Goal: Check status: Check status

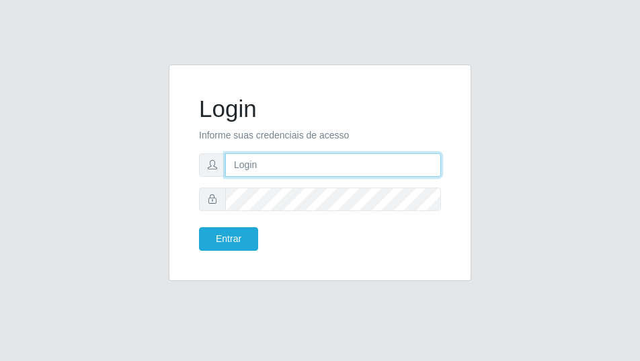
type input "[EMAIL_ADDRESS][DOMAIN_NAME]"
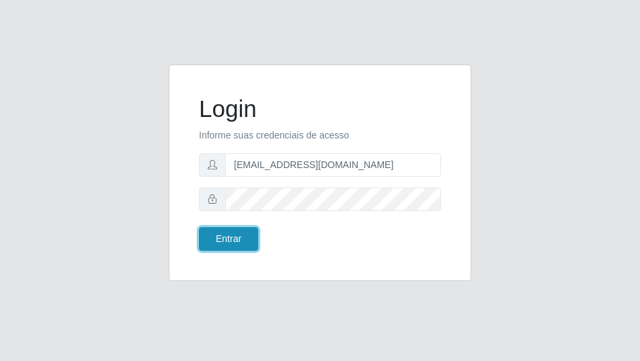
click at [235, 234] on button "Entrar" at bounding box center [228, 239] width 59 height 24
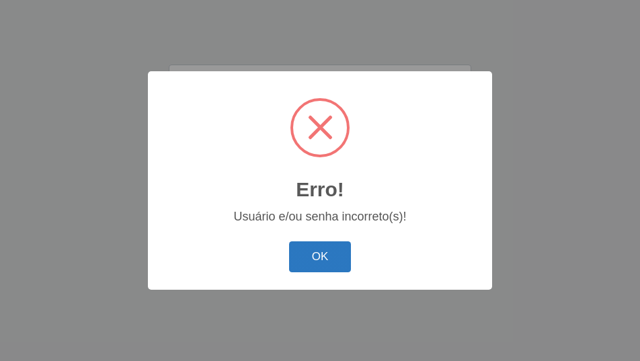
click at [334, 253] on button "OK" at bounding box center [320, 257] width 63 height 32
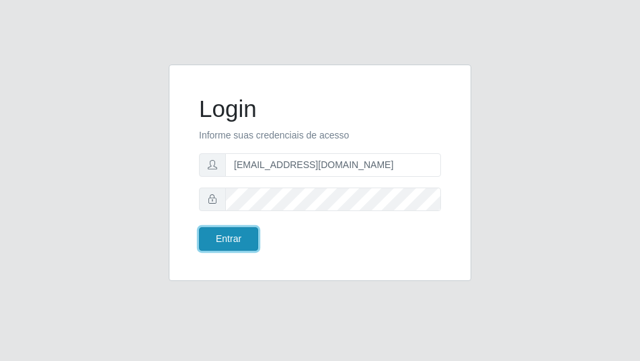
click at [250, 243] on button "Entrar" at bounding box center [228, 239] width 59 height 24
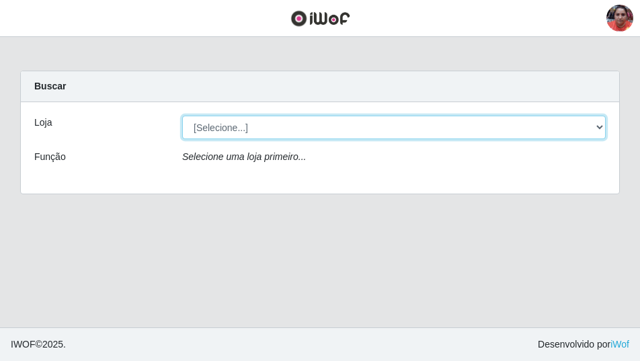
click at [601, 125] on select "[Selecione...] Mar Vermelho - Loja 05" at bounding box center [393, 128] width 423 height 24
select select "252"
click at [182, 116] on select "[Selecione...] Mar Vermelho - Loja 05" at bounding box center [393, 128] width 423 height 24
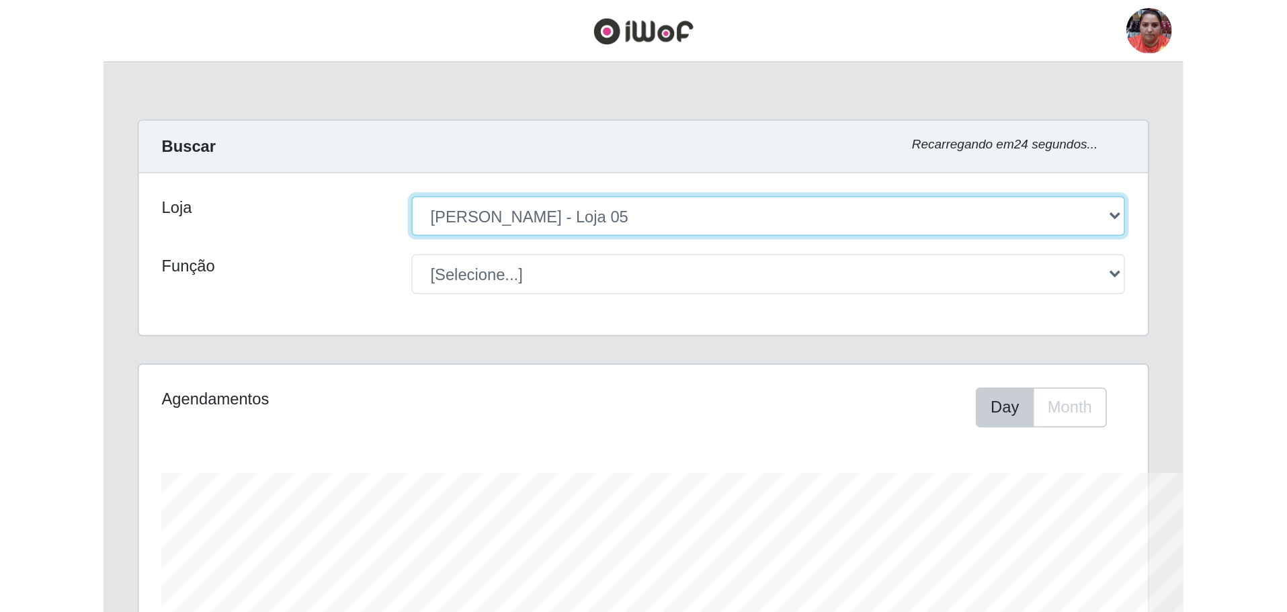
scroll to position [279, 1111]
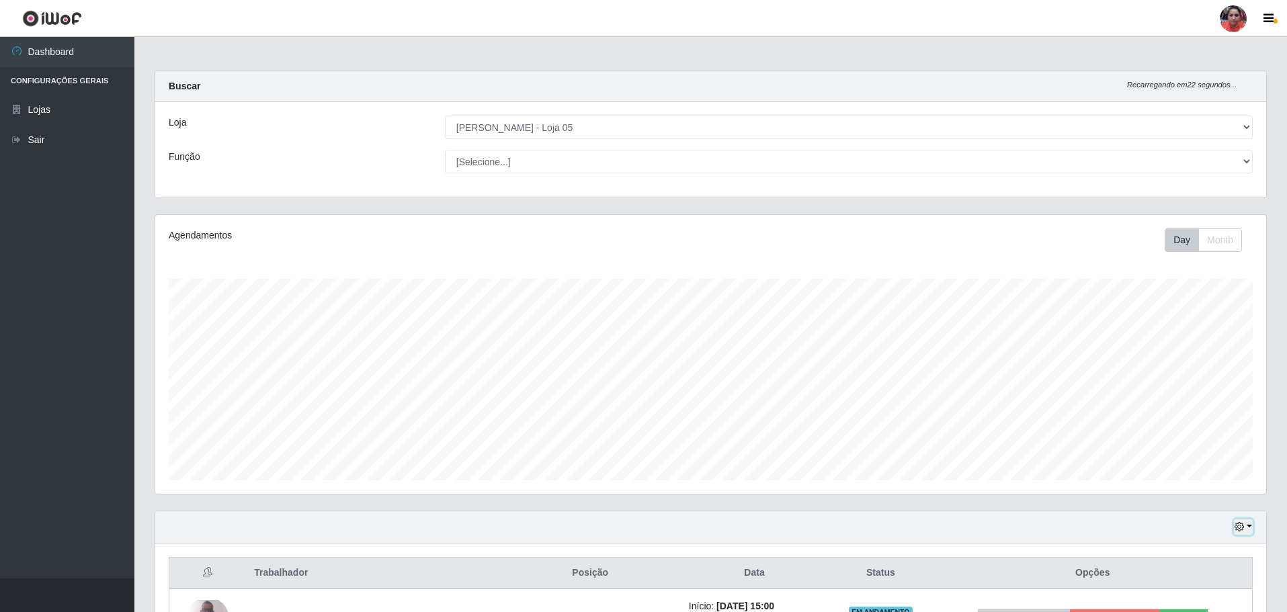
click at [639, 360] on button "button" at bounding box center [1243, 527] width 19 height 15
click at [639, 360] on button "3 dias" at bounding box center [1199, 449] width 106 height 28
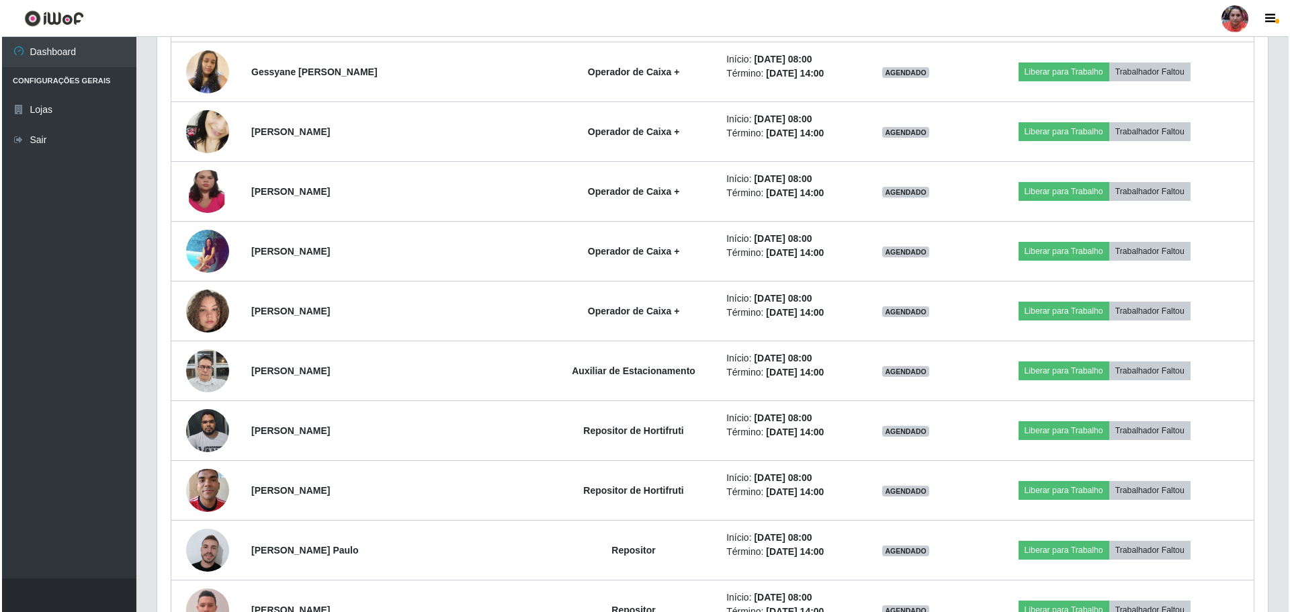
scroll to position [2469, 0]
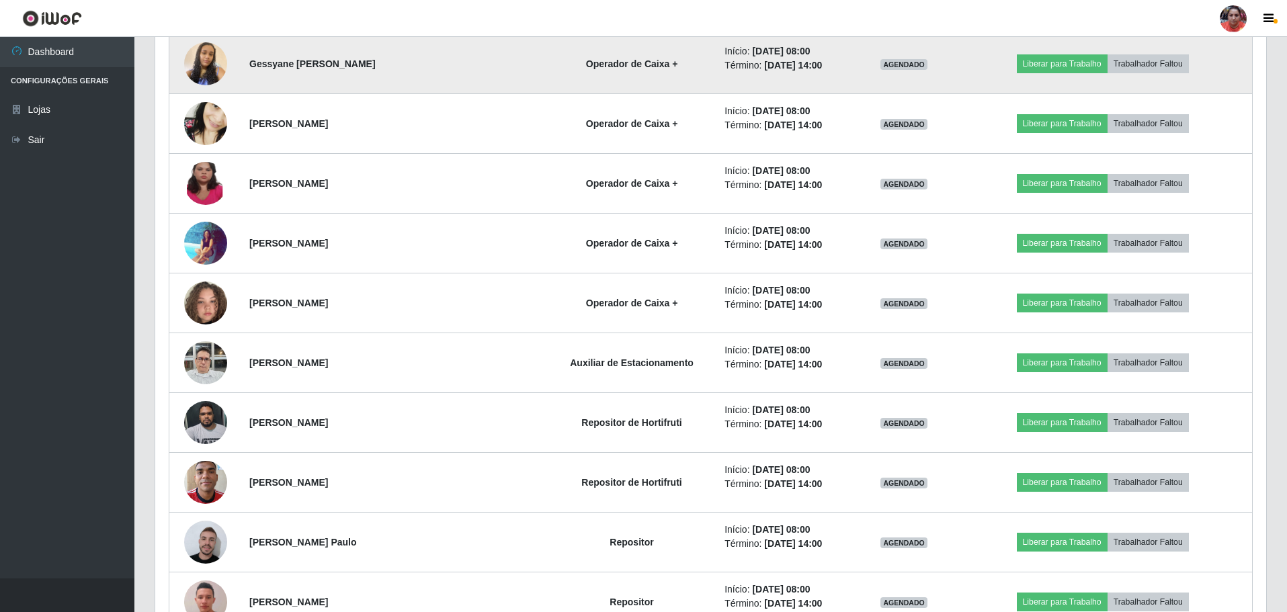
click at [198, 63] on img at bounding box center [205, 64] width 43 height 77
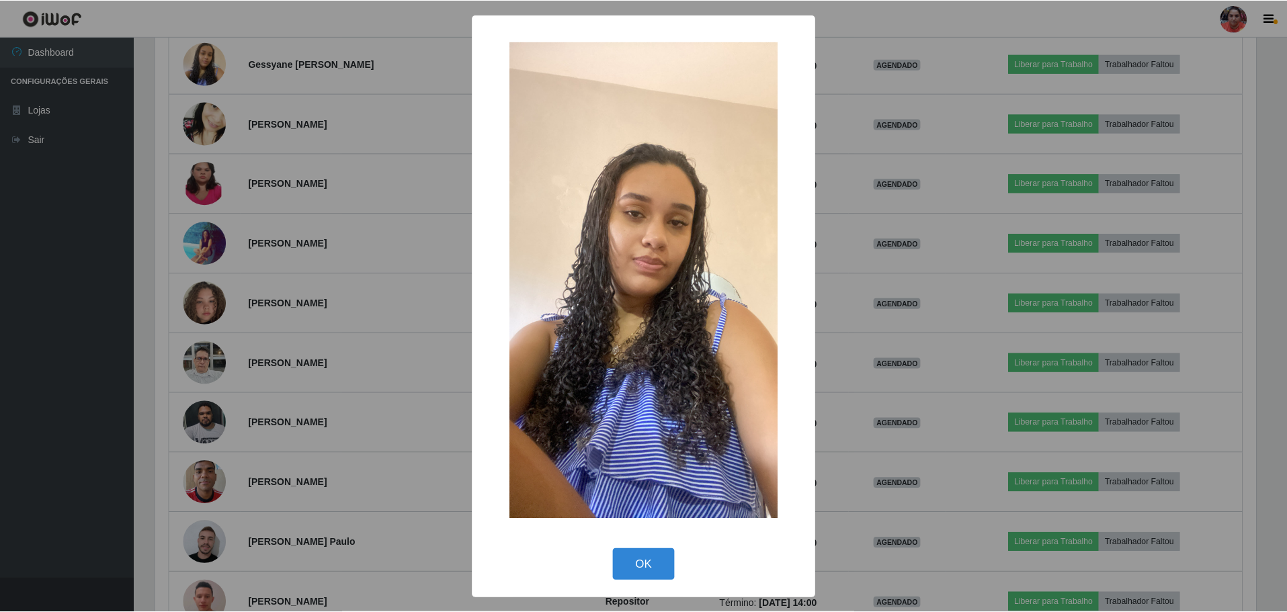
scroll to position [279, 1104]
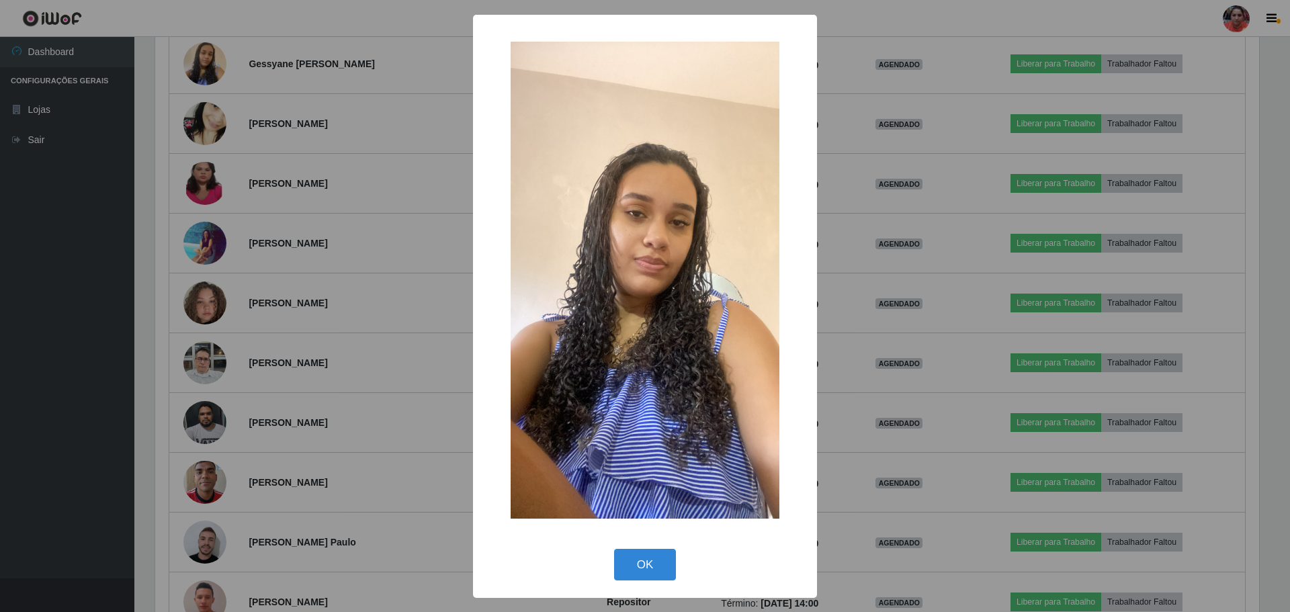
click at [200, 63] on div "× OK Cancel" at bounding box center [645, 306] width 1290 height 612
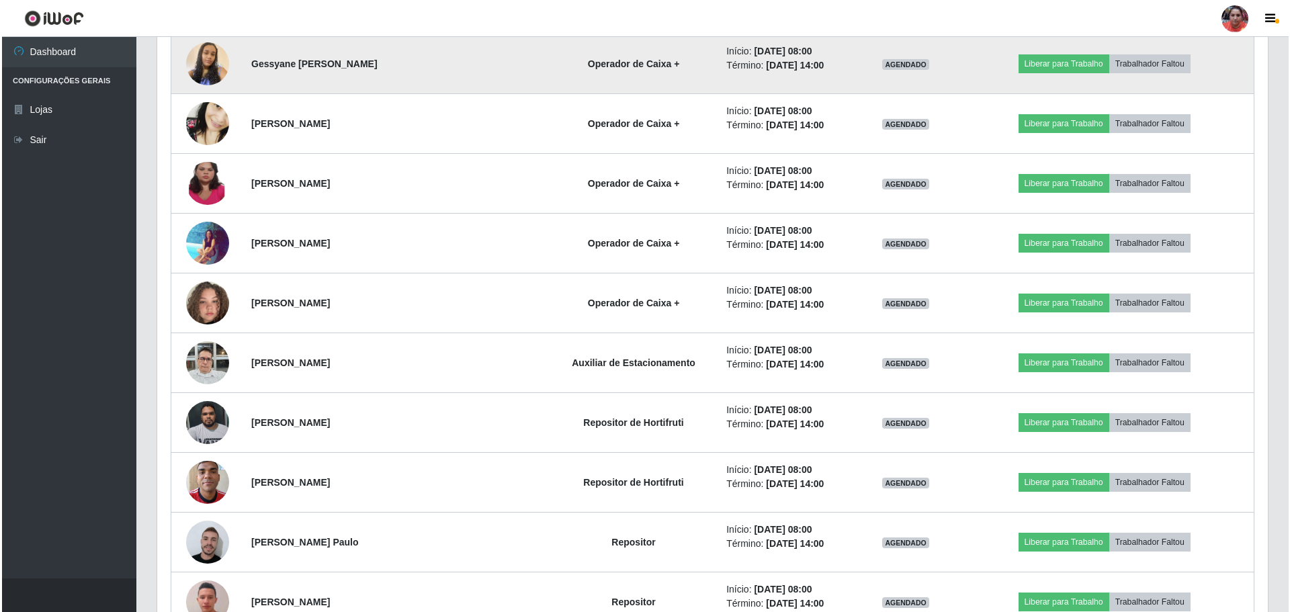
scroll to position [279, 1111]
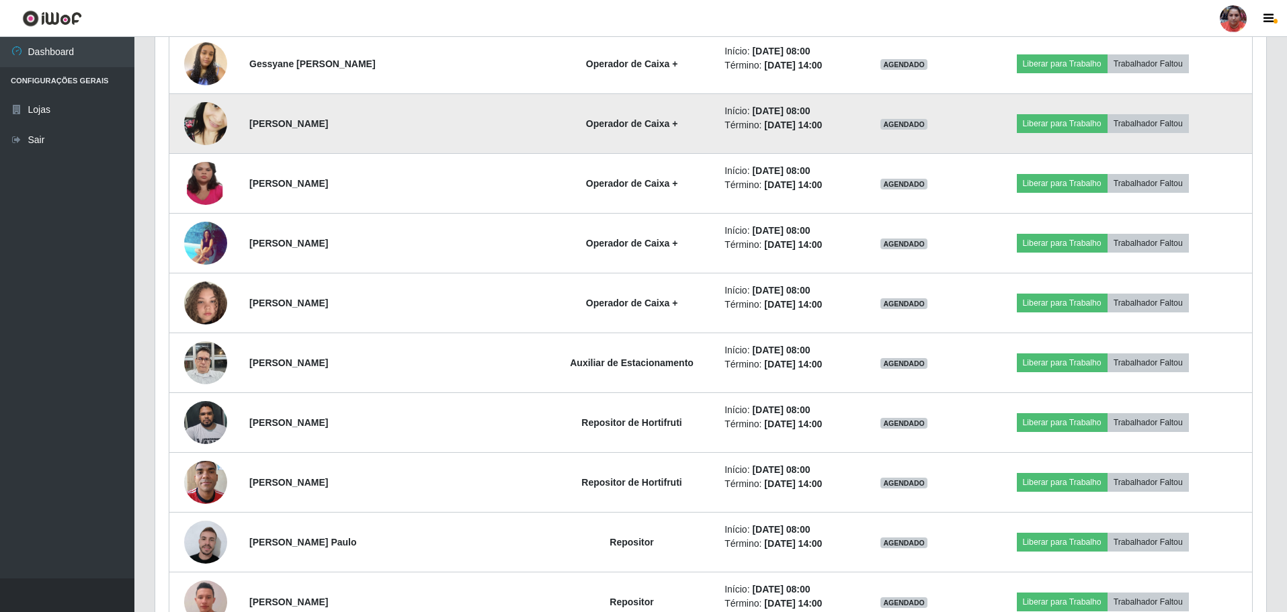
click at [198, 118] on img at bounding box center [205, 123] width 43 height 93
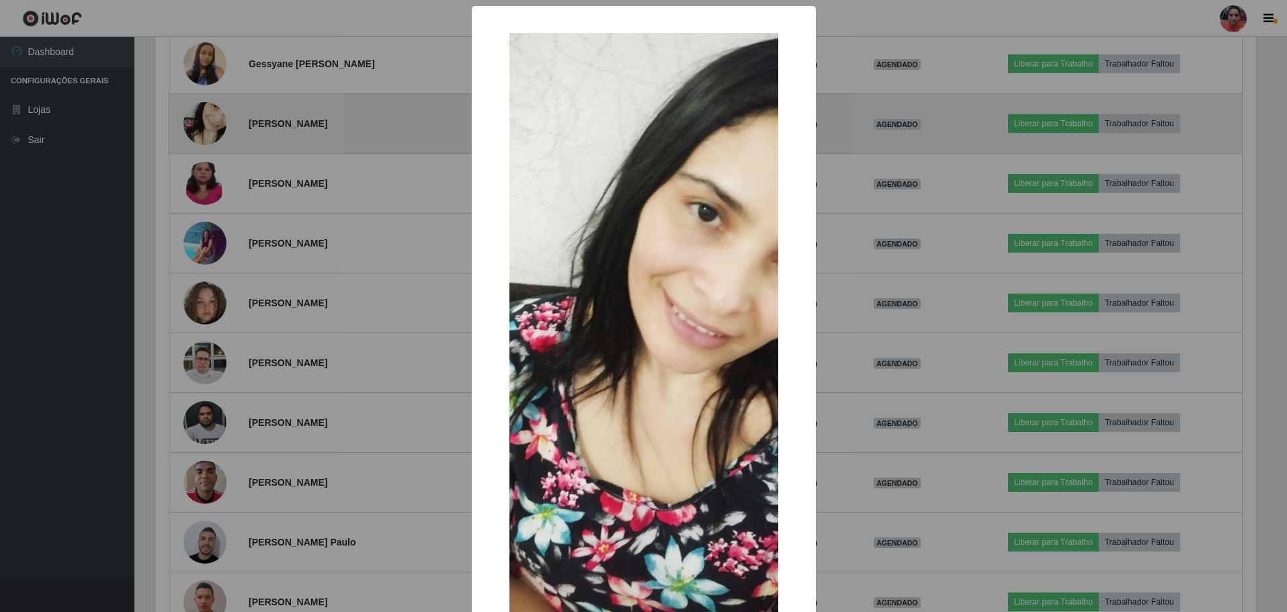
scroll to position [279, 1104]
click at [198, 118] on div "× OK Cancel" at bounding box center [645, 306] width 1290 height 612
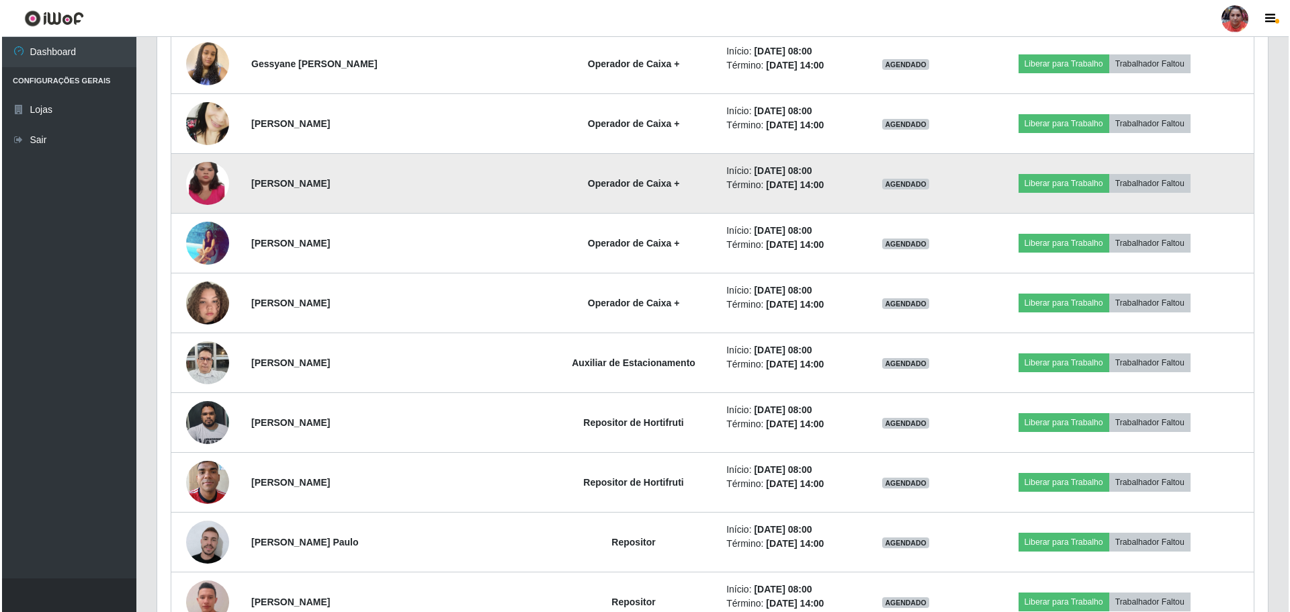
scroll to position [279, 1111]
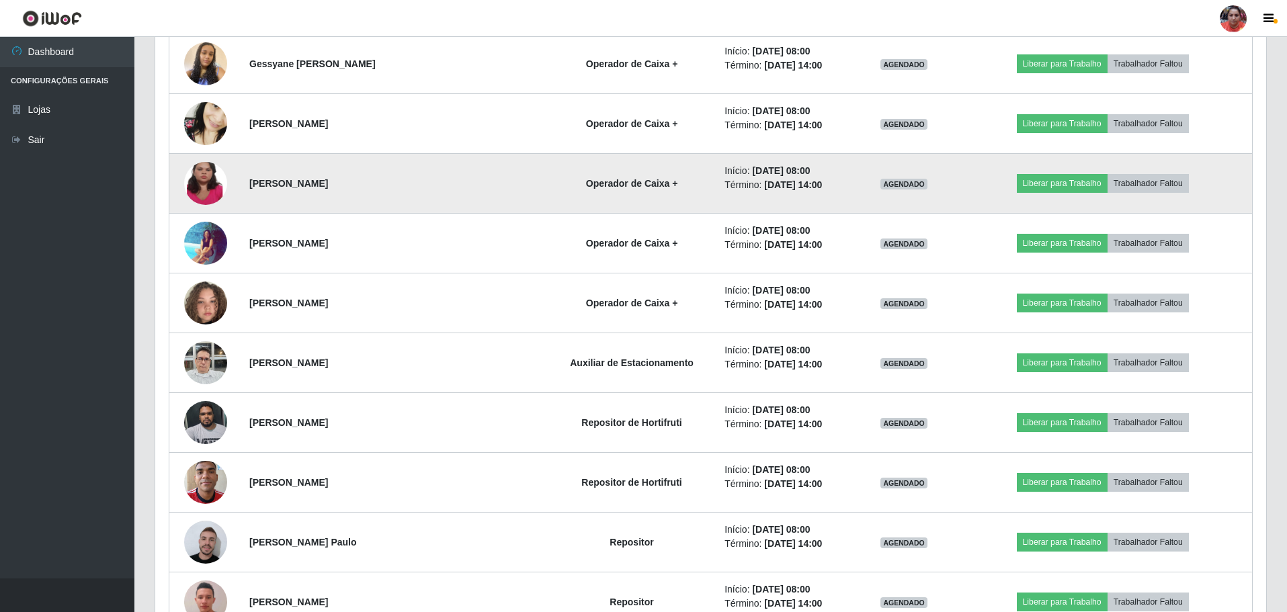
click at [208, 177] on img at bounding box center [205, 183] width 43 height 95
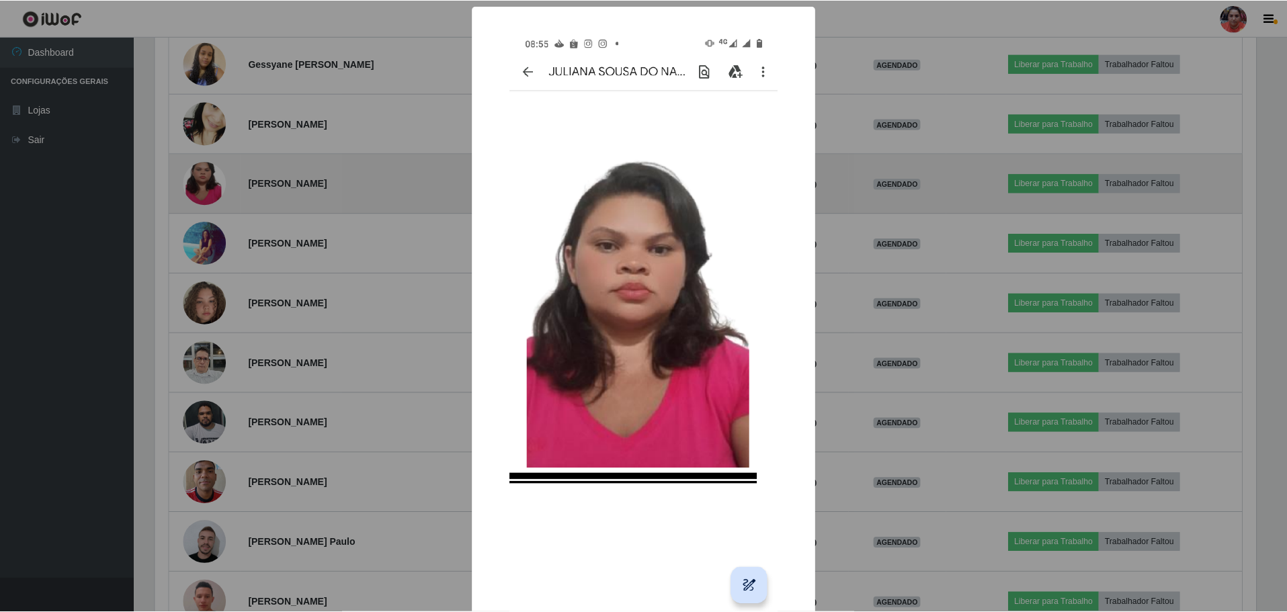
scroll to position [279, 1104]
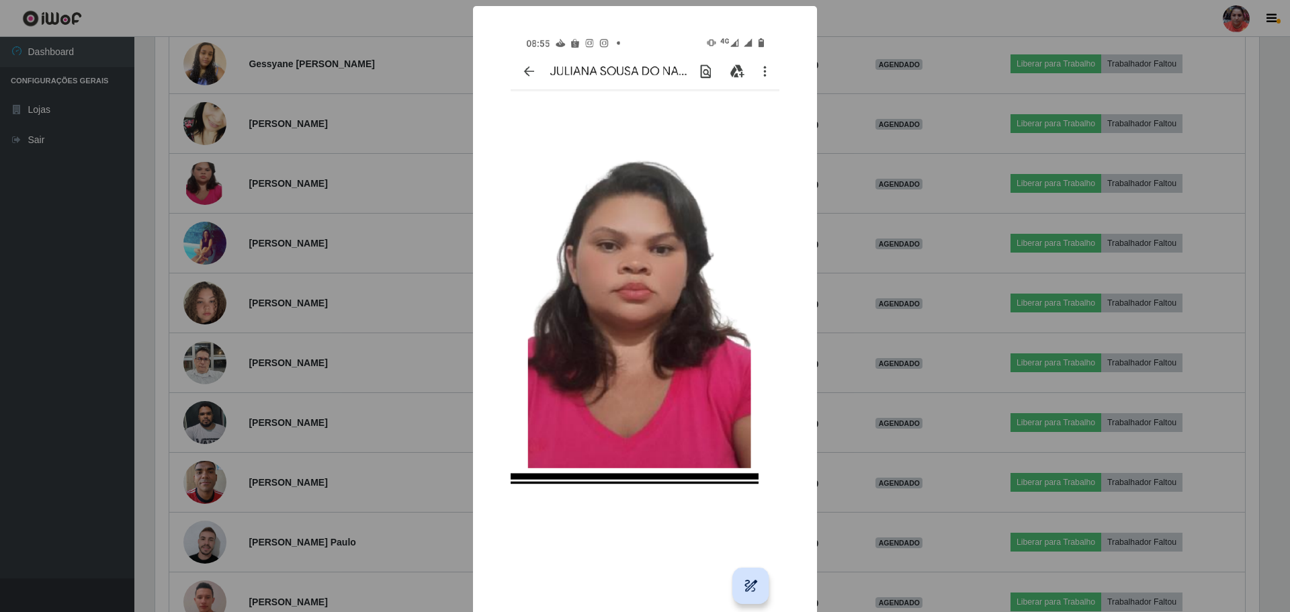
click at [208, 177] on div "× OK Cancel" at bounding box center [645, 306] width 1290 height 612
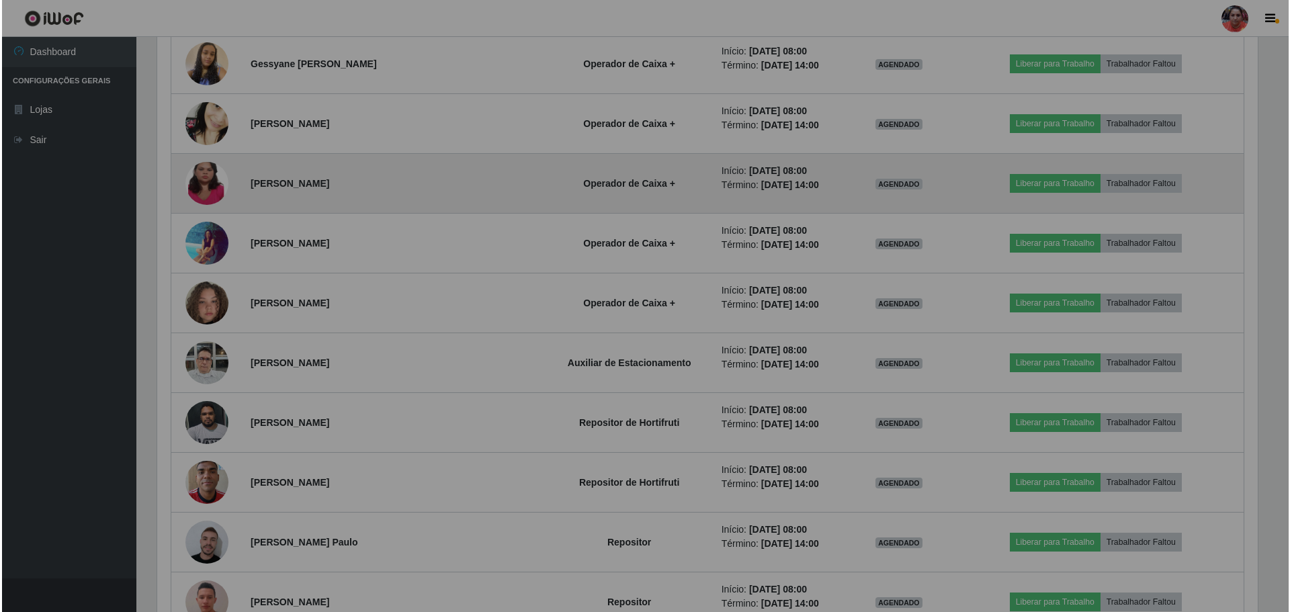
scroll to position [279, 1111]
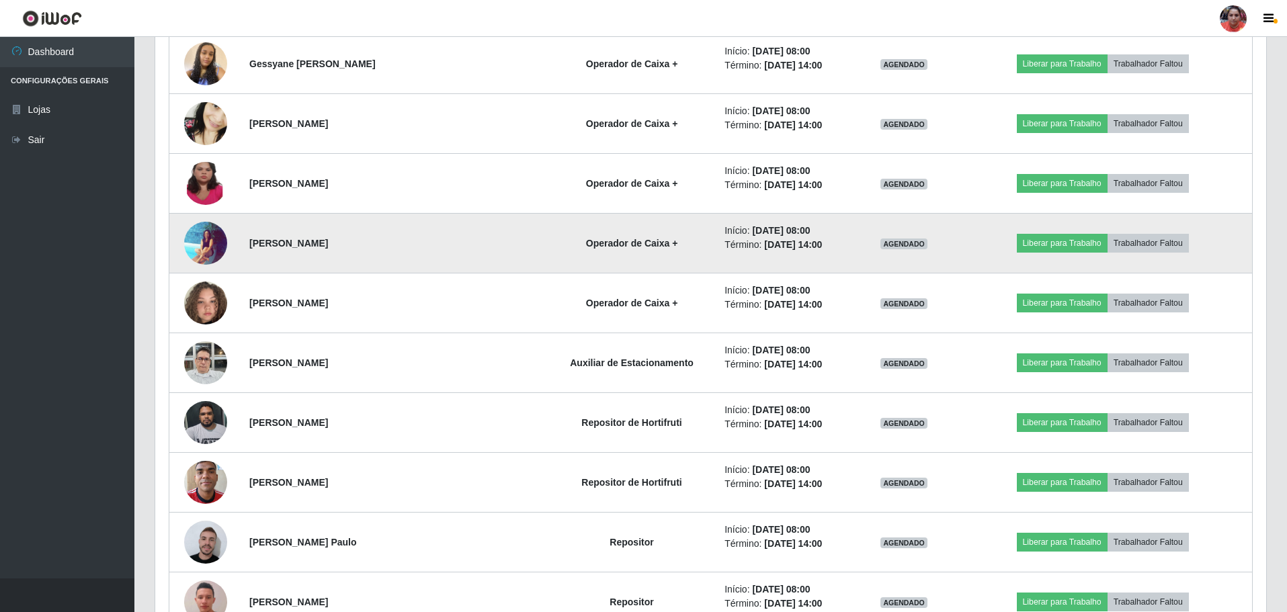
click at [202, 238] on img at bounding box center [205, 243] width 43 height 44
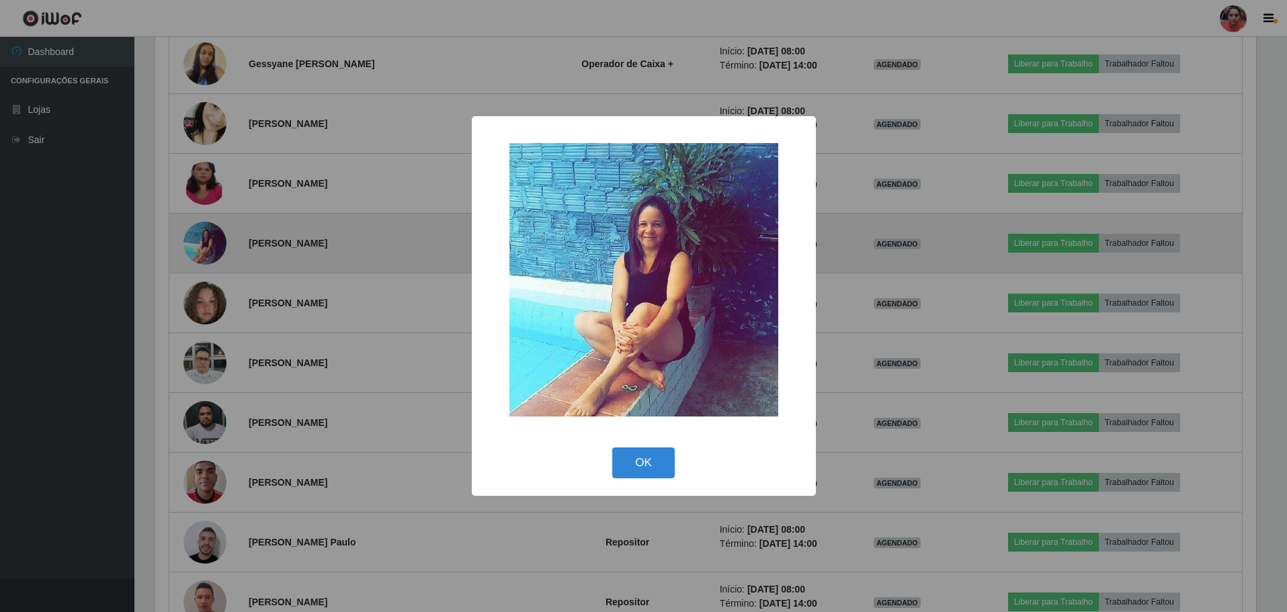
scroll to position [279, 1104]
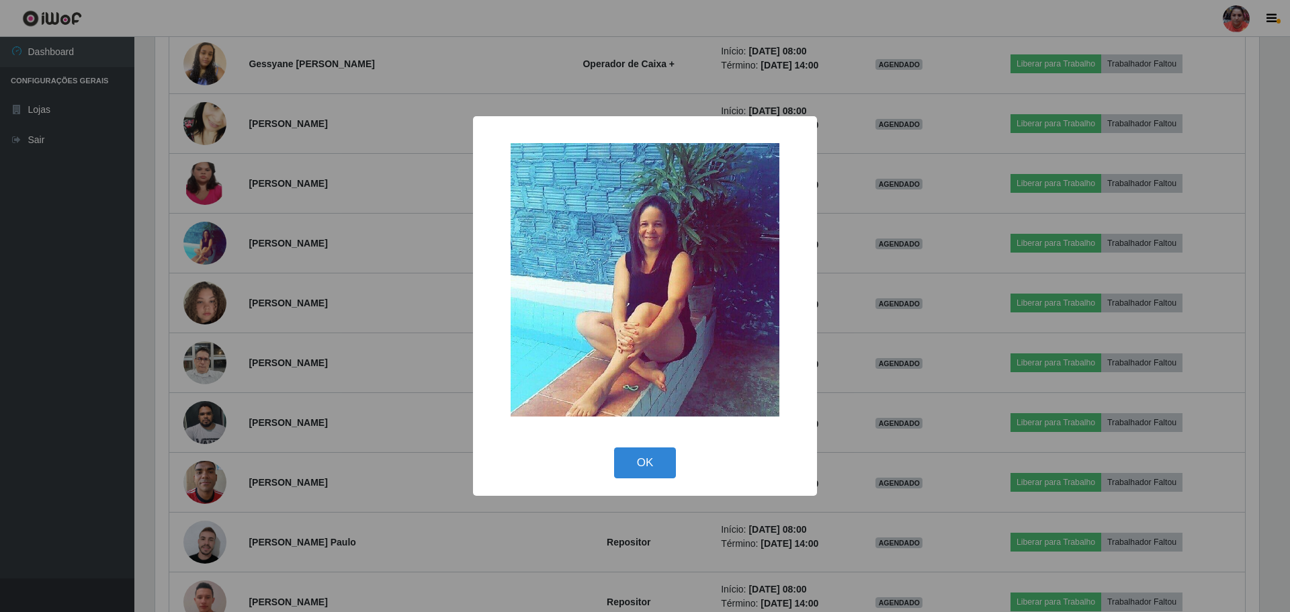
click at [202, 238] on div "× OK Cancel" at bounding box center [645, 306] width 1290 height 612
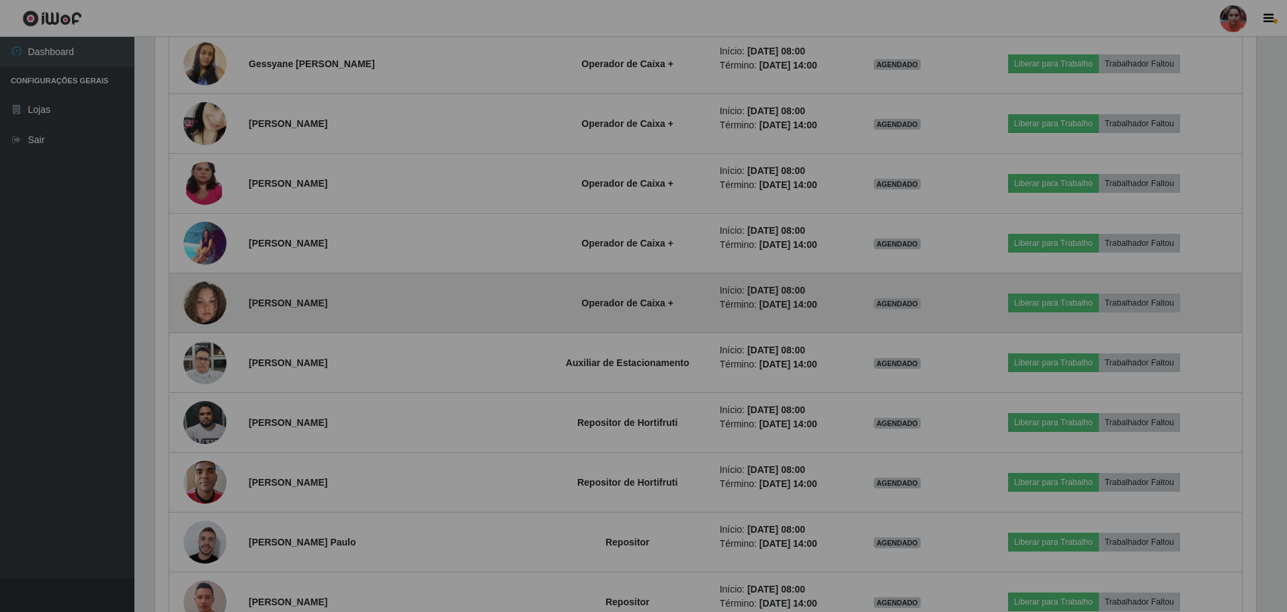
scroll to position [279, 1111]
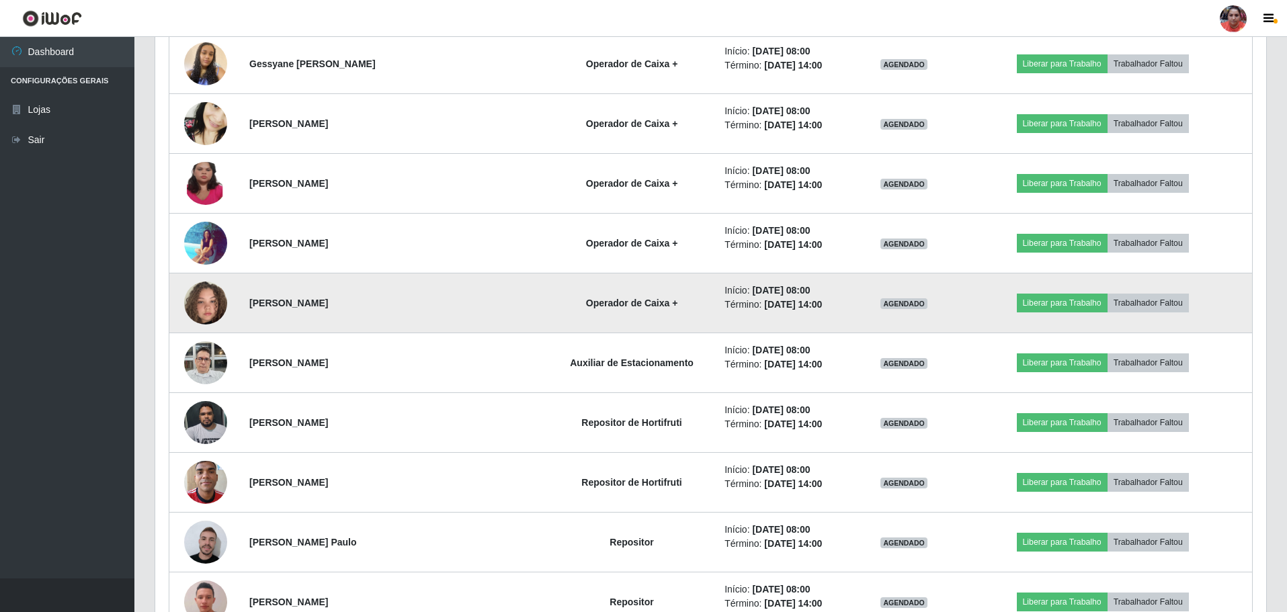
click at [200, 288] on img at bounding box center [205, 303] width 43 height 77
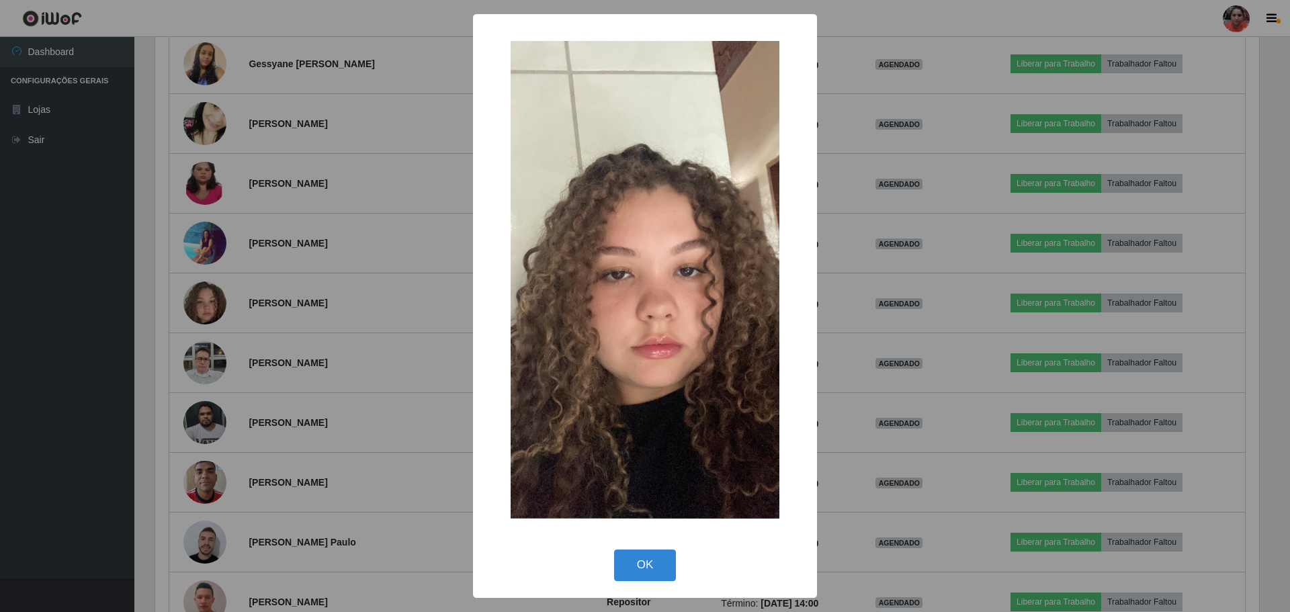
click at [201, 287] on div "× OK Cancel" at bounding box center [645, 306] width 1290 height 612
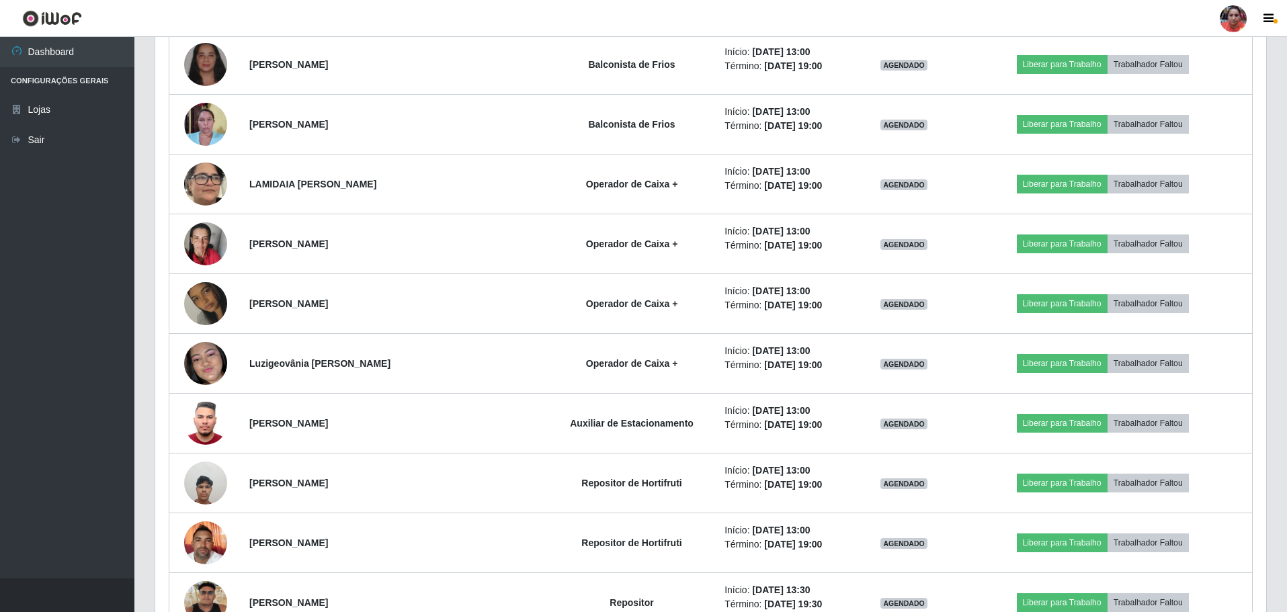
scroll to position [3674, 0]
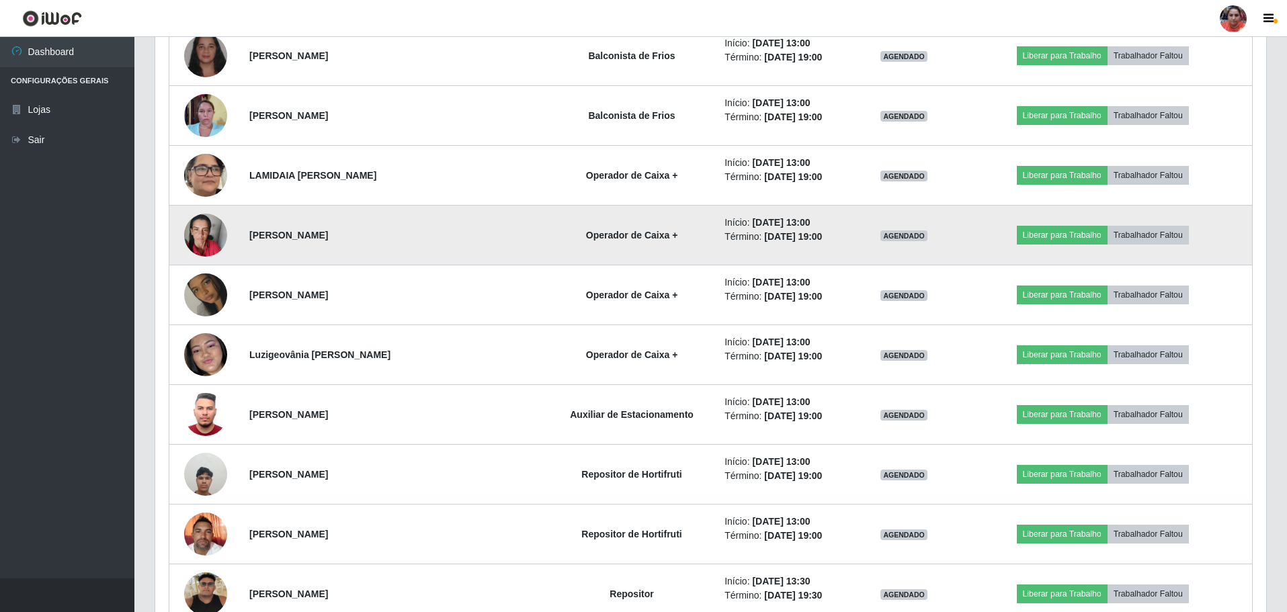
click at [198, 231] on img at bounding box center [205, 235] width 43 height 57
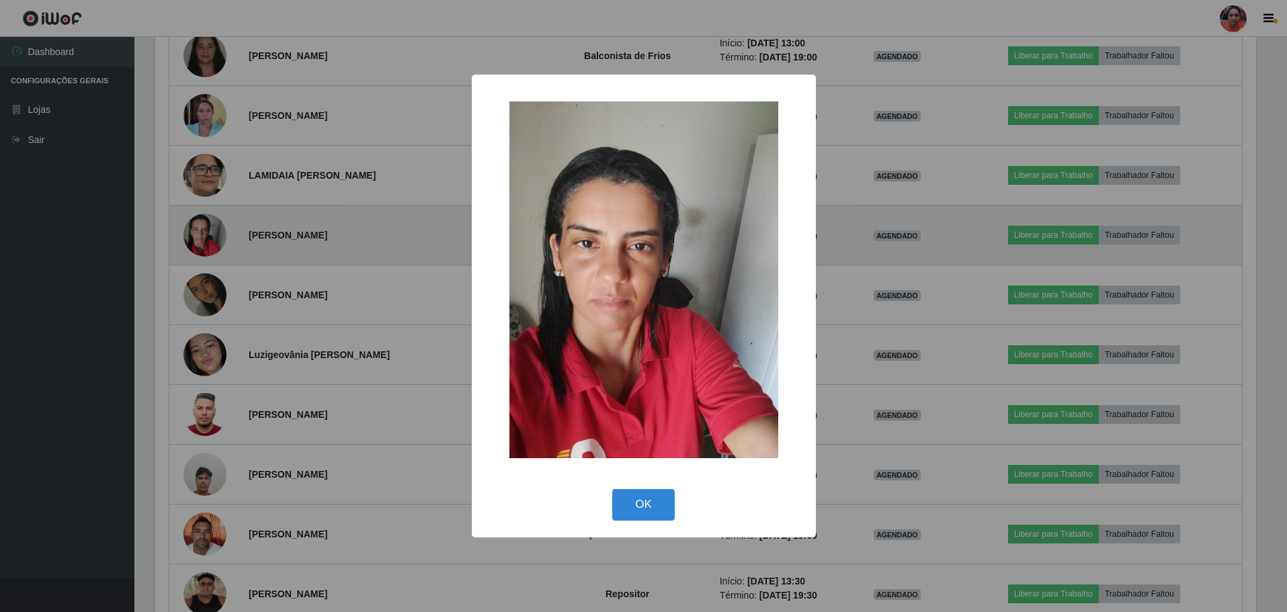
scroll to position [279, 1104]
click at [198, 231] on div "× OK Cancel" at bounding box center [645, 306] width 1290 height 612
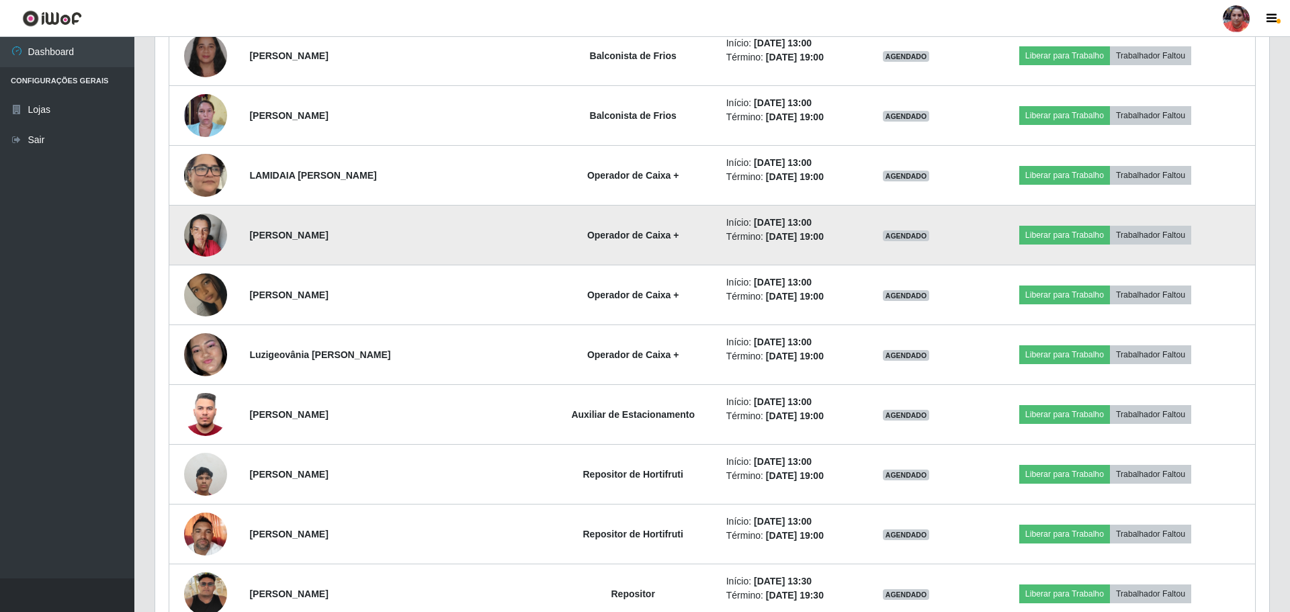
scroll to position [0, 0]
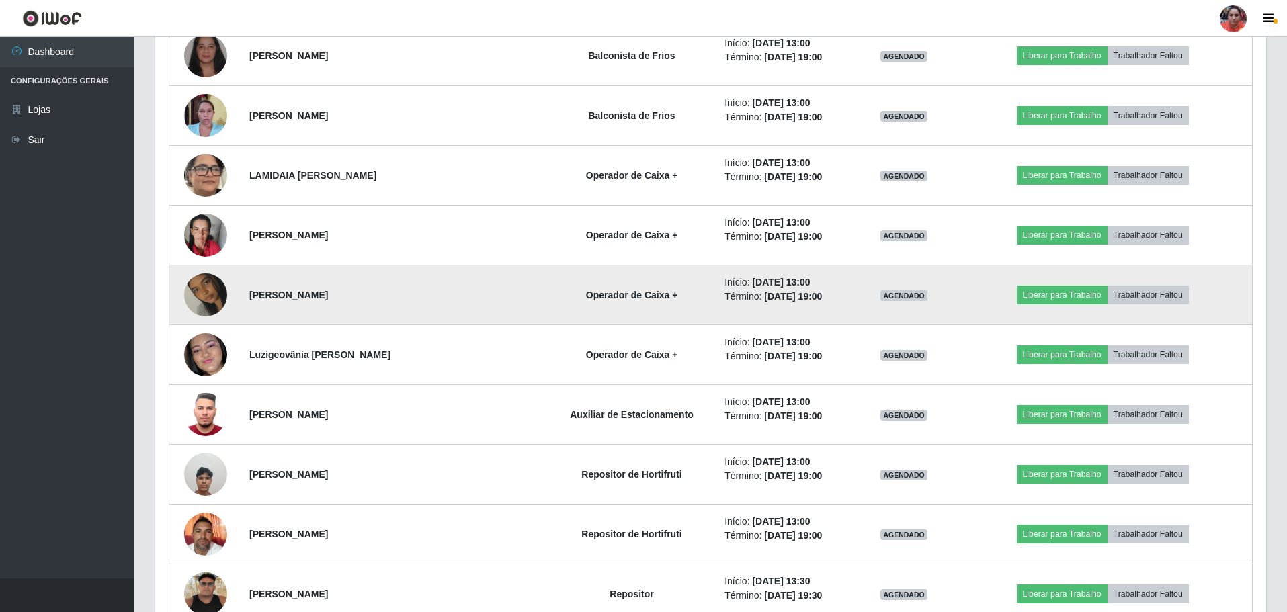
click at [206, 285] on img at bounding box center [205, 295] width 43 height 77
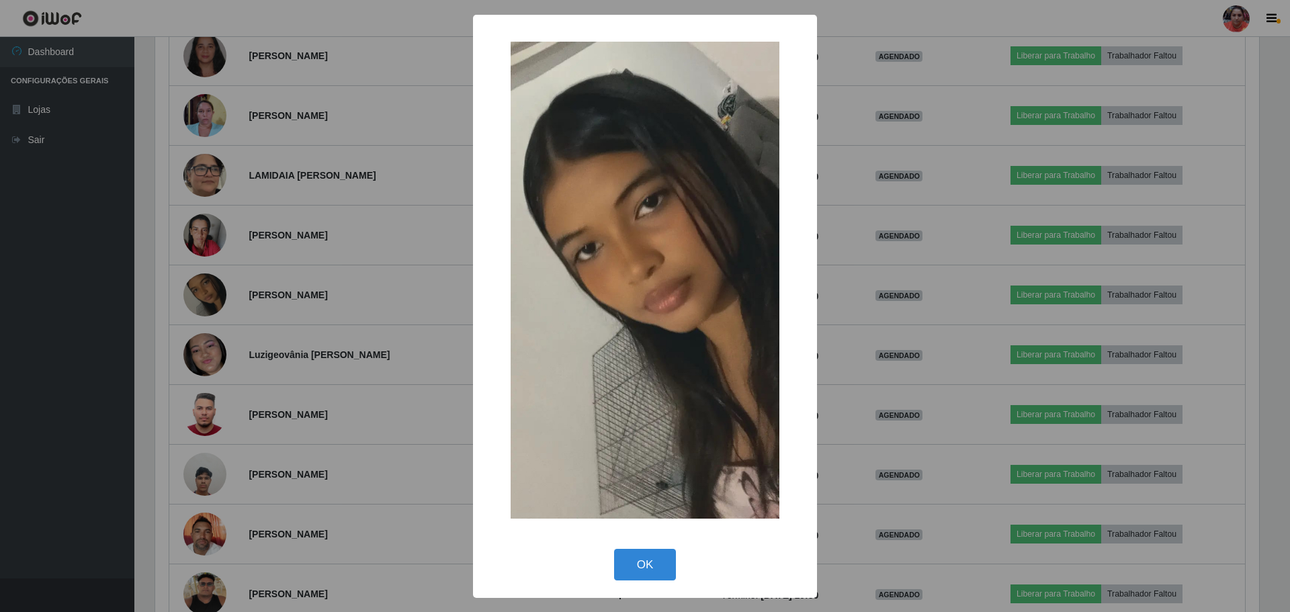
click at [207, 285] on div "× OK Cancel" at bounding box center [645, 306] width 1290 height 612
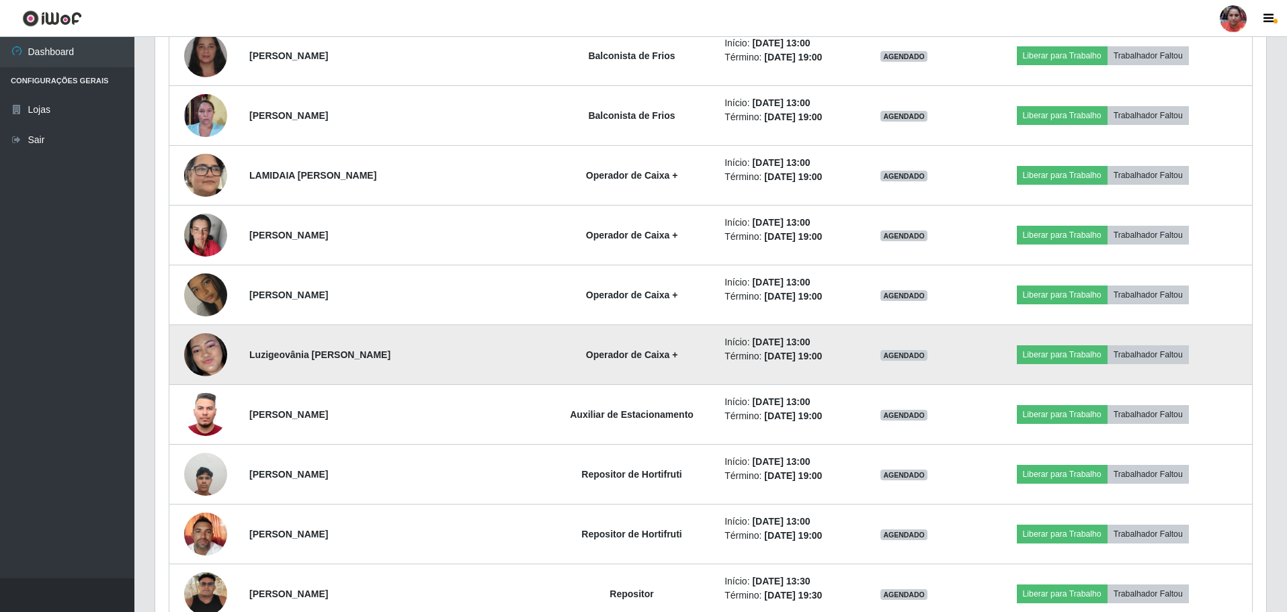
click at [206, 355] on img at bounding box center [205, 354] width 43 height 93
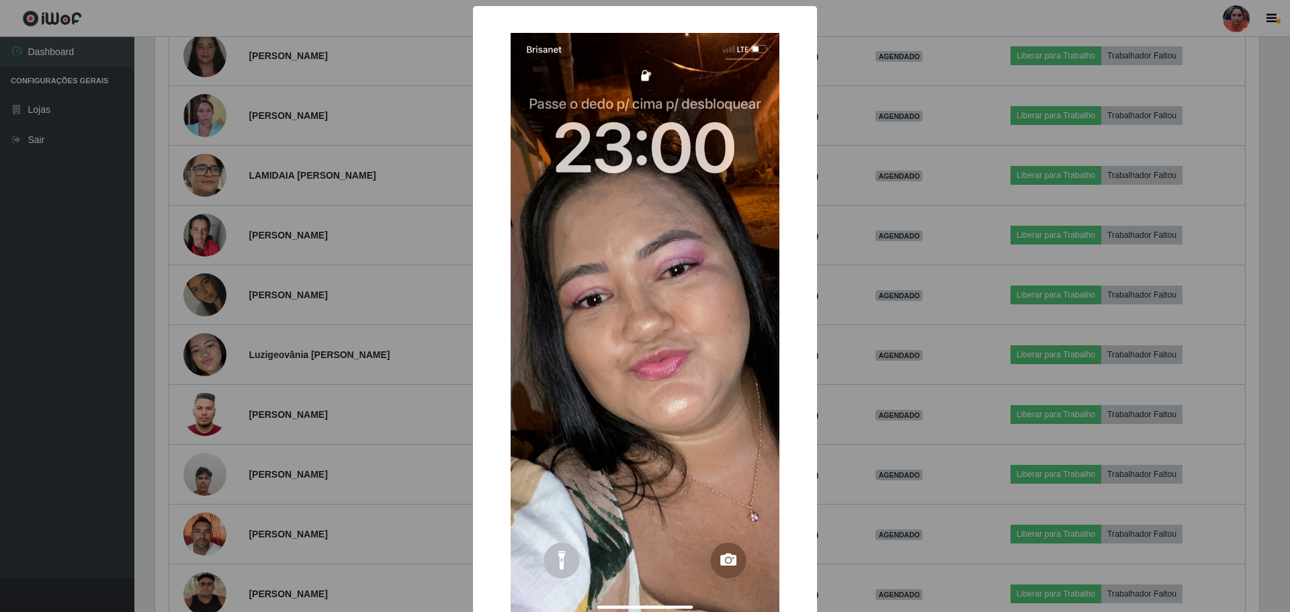
click at [206, 354] on div "× OK Cancel" at bounding box center [645, 306] width 1290 height 612
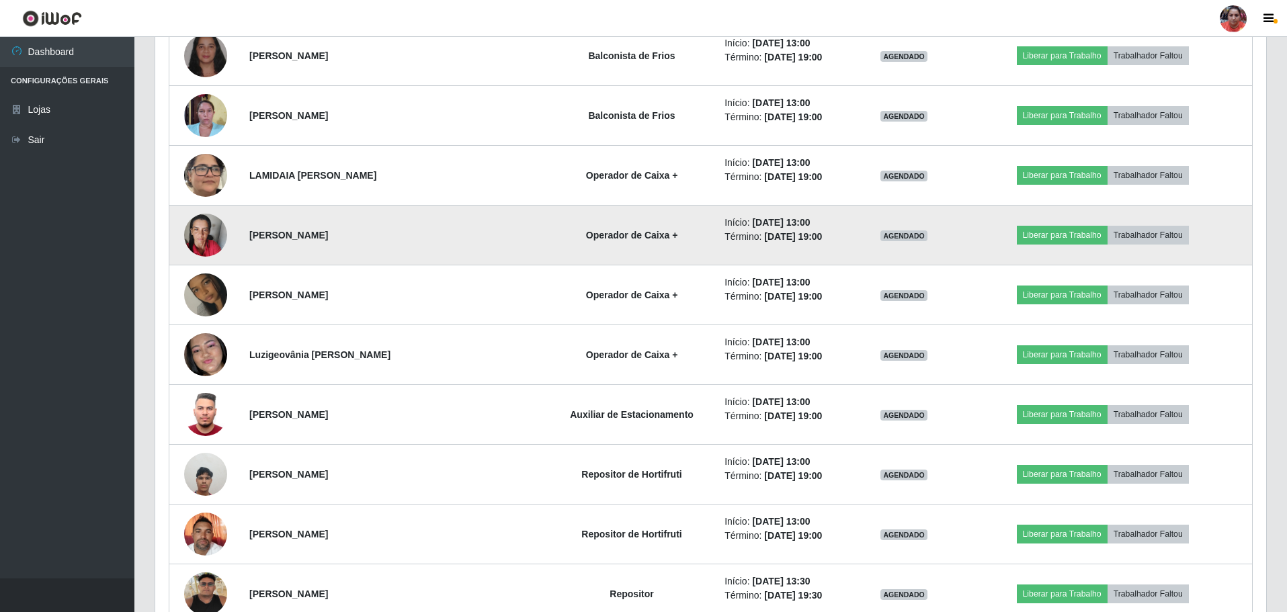
click at [214, 241] on img at bounding box center [205, 235] width 43 height 57
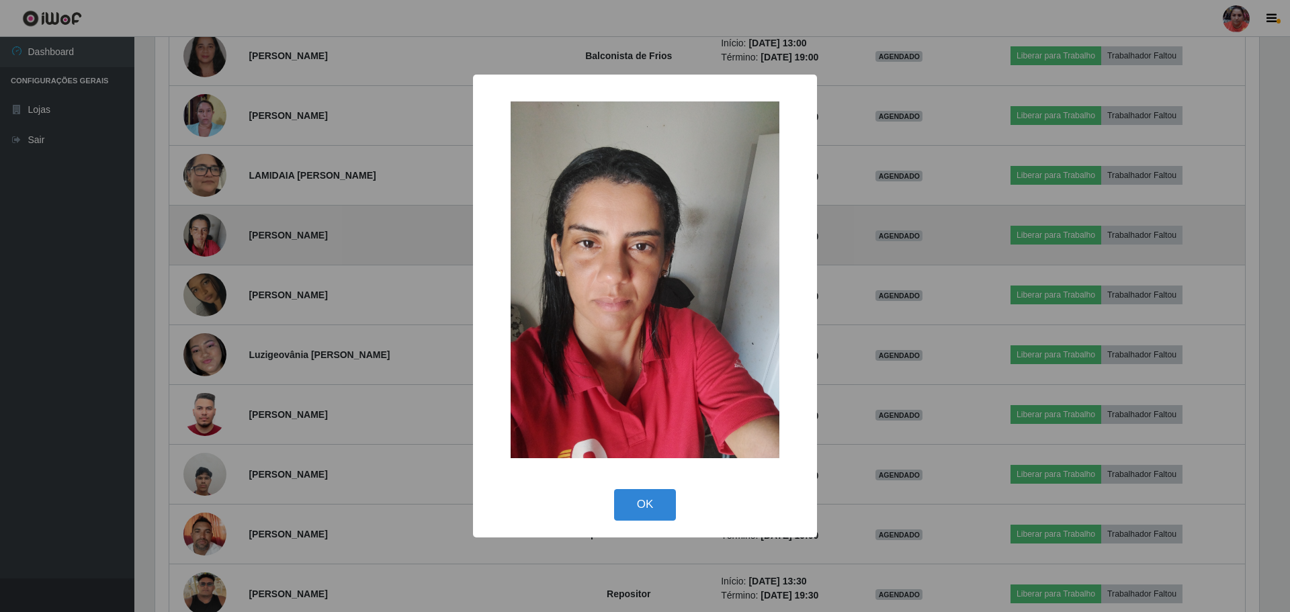
click at [214, 241] on div "× OK Cancel" at bounding box center [645, 306] width 1290 height 612
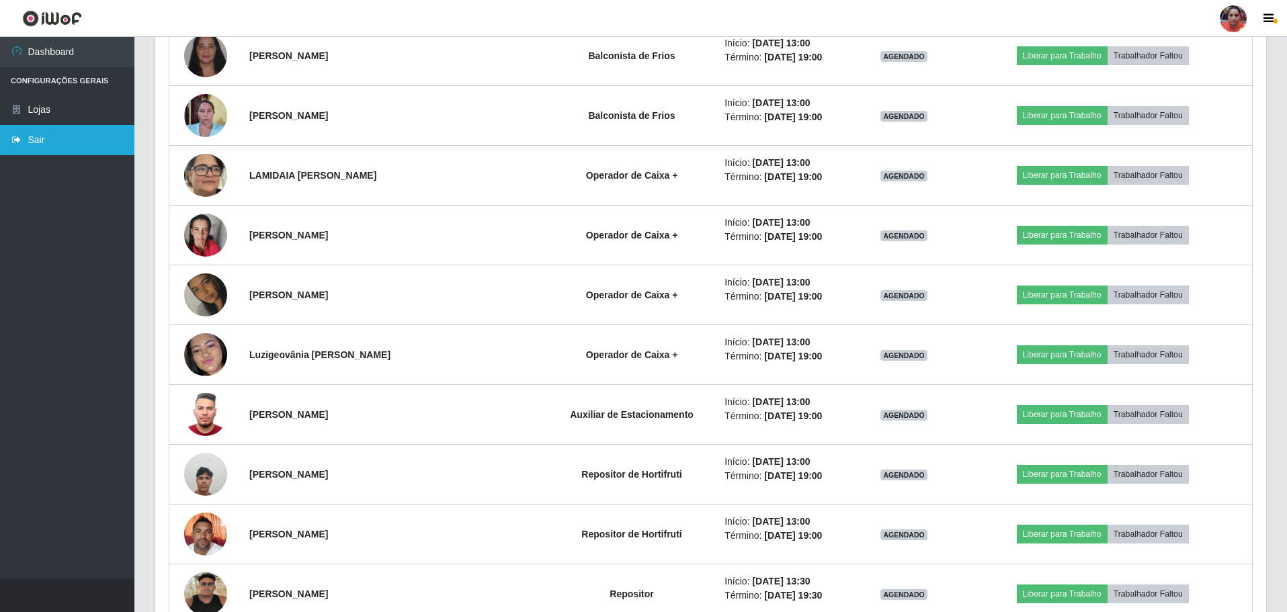
click at [65, 136] on link "Sair" at bounding box center [67, 140] width 134 height 30
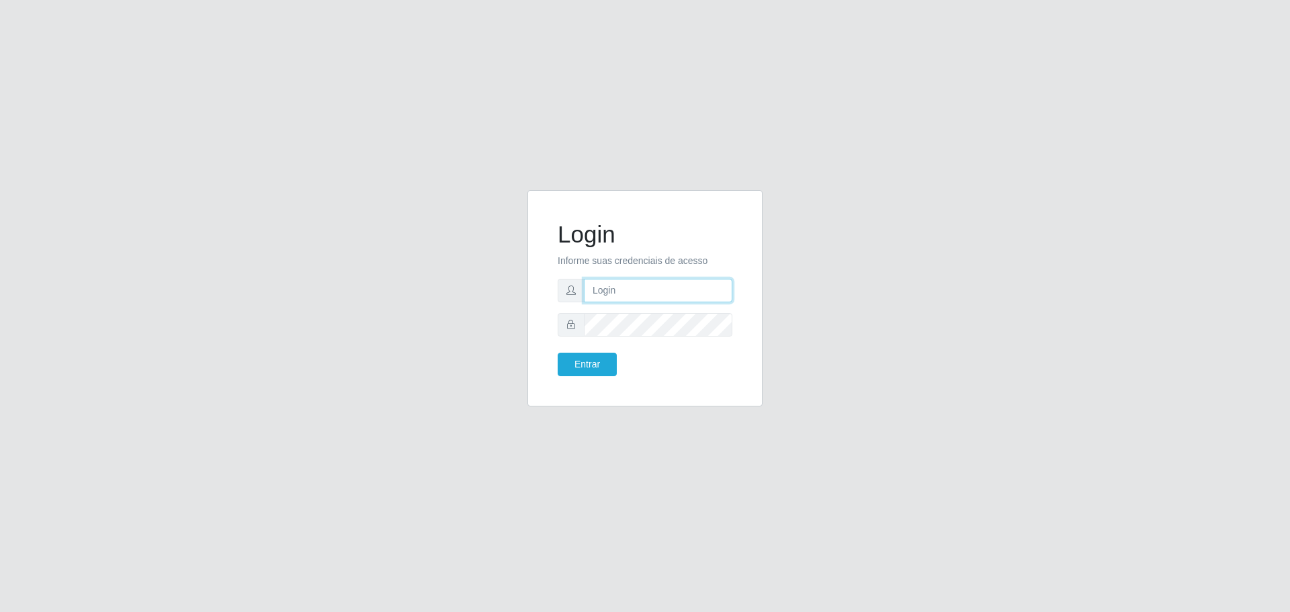
type input "[EMAIL_ADDRESS][DOMAIN_NAME]"
click at [583, 360] on button "Entrar" at bounding box center [587, 365] width 59 height 24
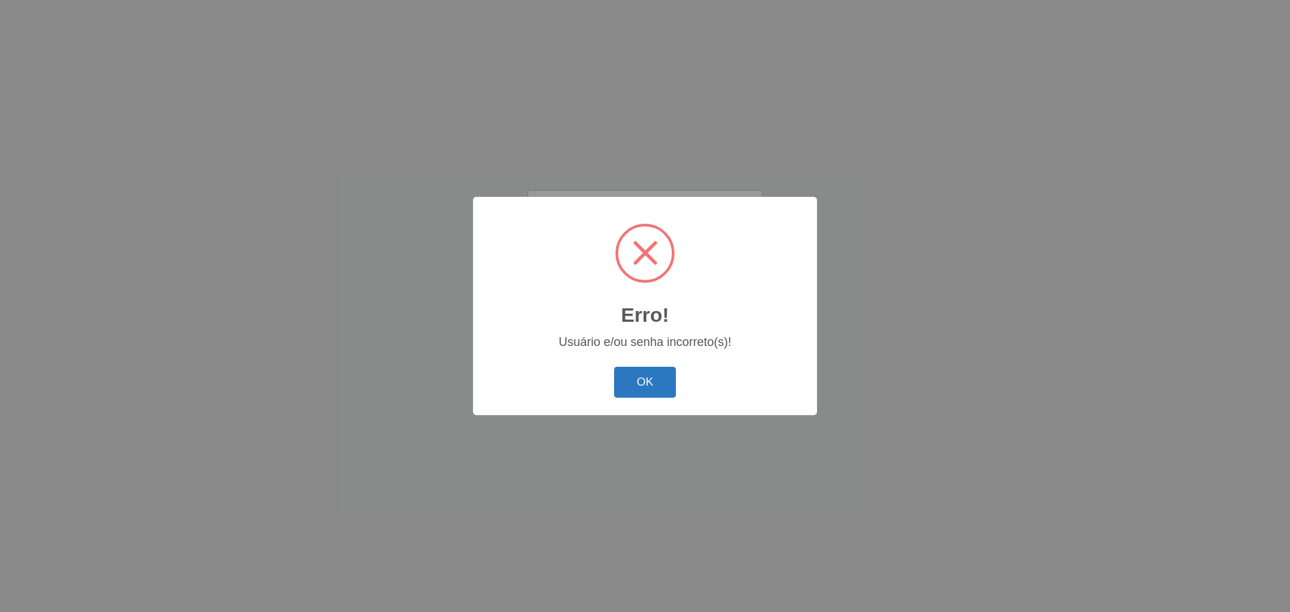
drag, startPoint x: 666, startPoint y: 380, endPoint x: 656, endPoint y: 348, distance: 33.8
click at [639, 360] on button "OK" at bounding box center [645, 383] width 63 height 32
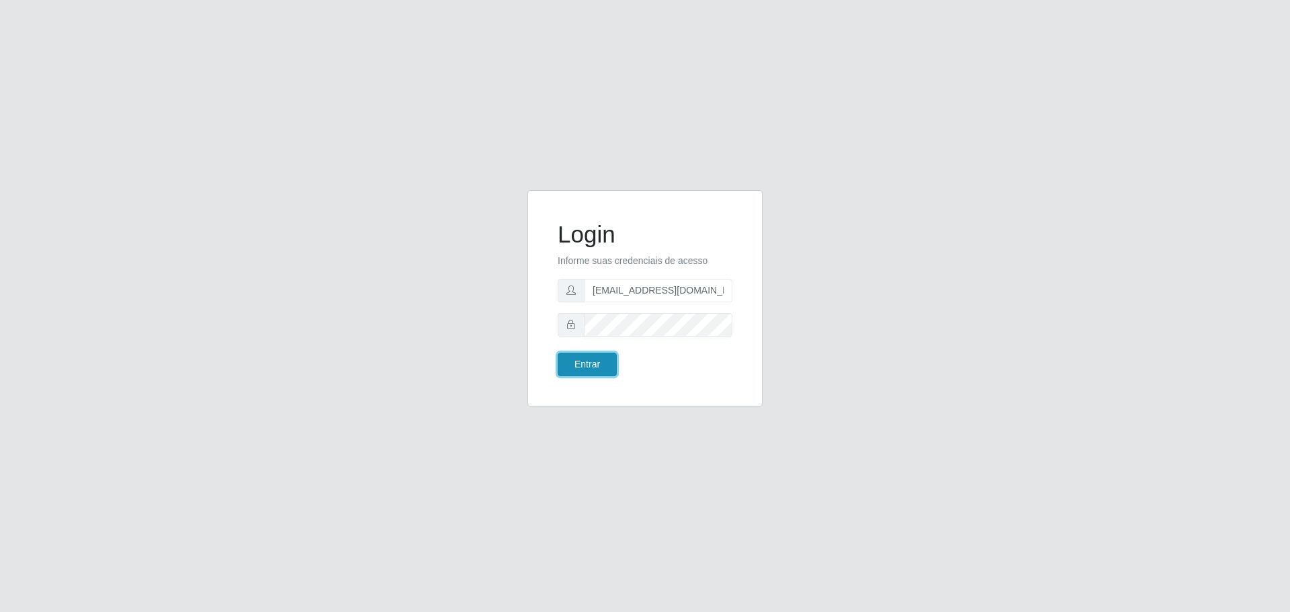
click at [589, 360] on button "Entrar" at bounding box center [587, 365] width 59 height 24
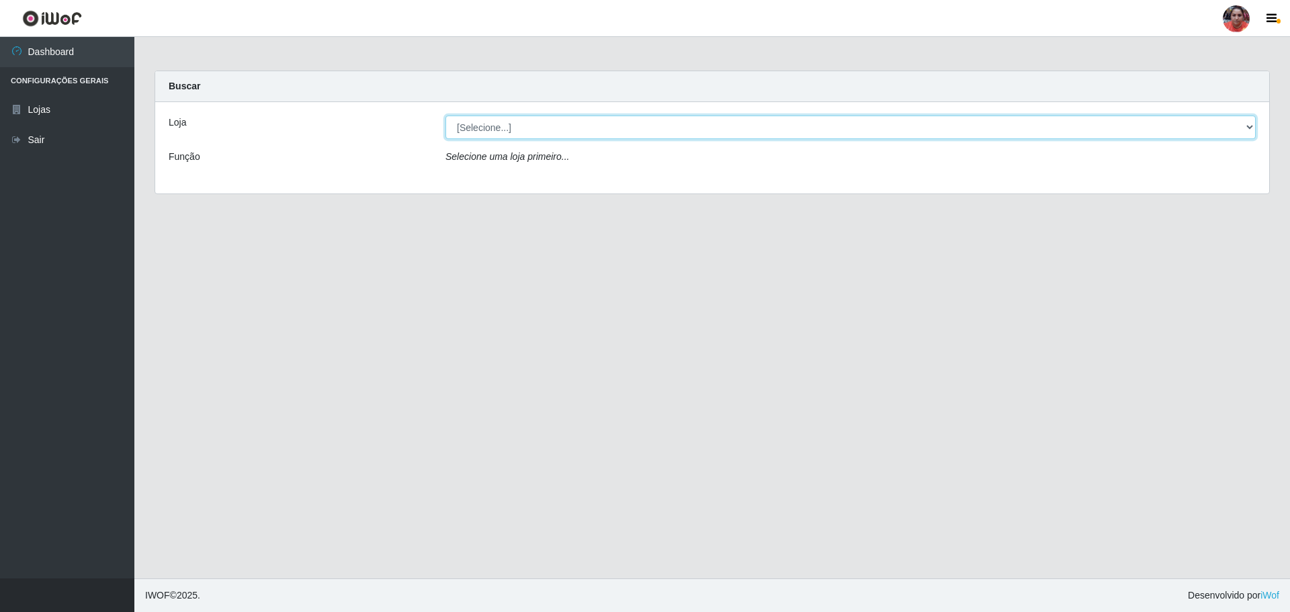
click at [639, 128] on select "[Selecione...] Mar Vermelho - Loja 05" at bounding box center [851, 128] width 811 height 24
select select "252"
click at [446, 116] on select "[Selecione...] Mar Vermelho - Loja 05" at bounding box center [851, 128] width 811 height 24
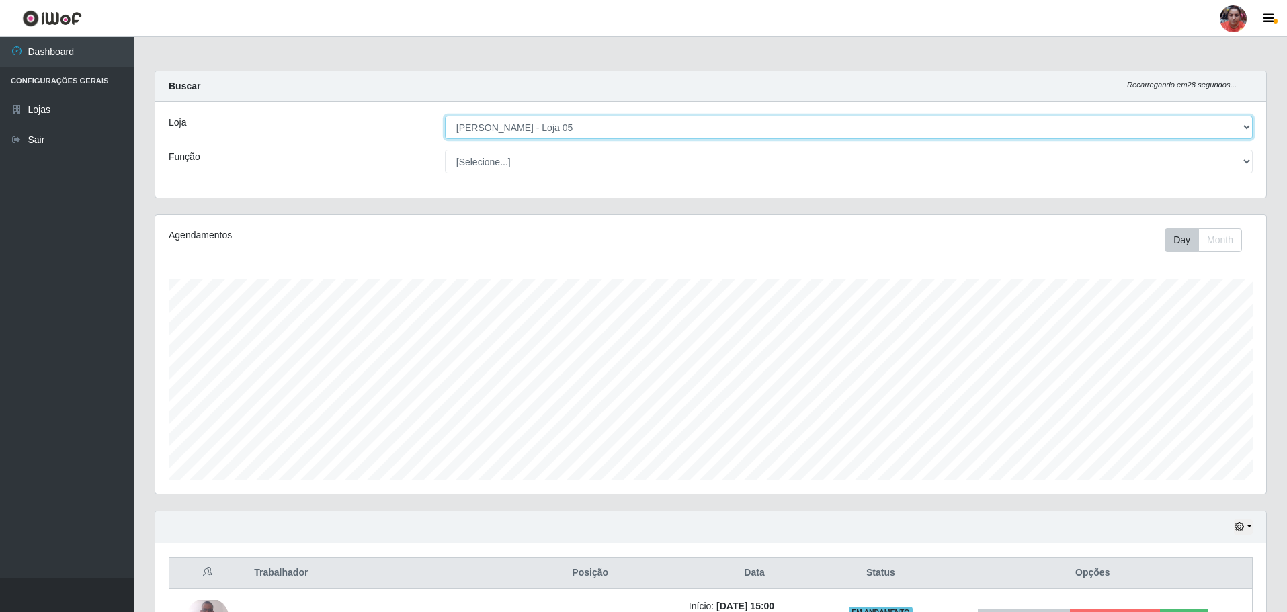
scroll to position [279, 1111]
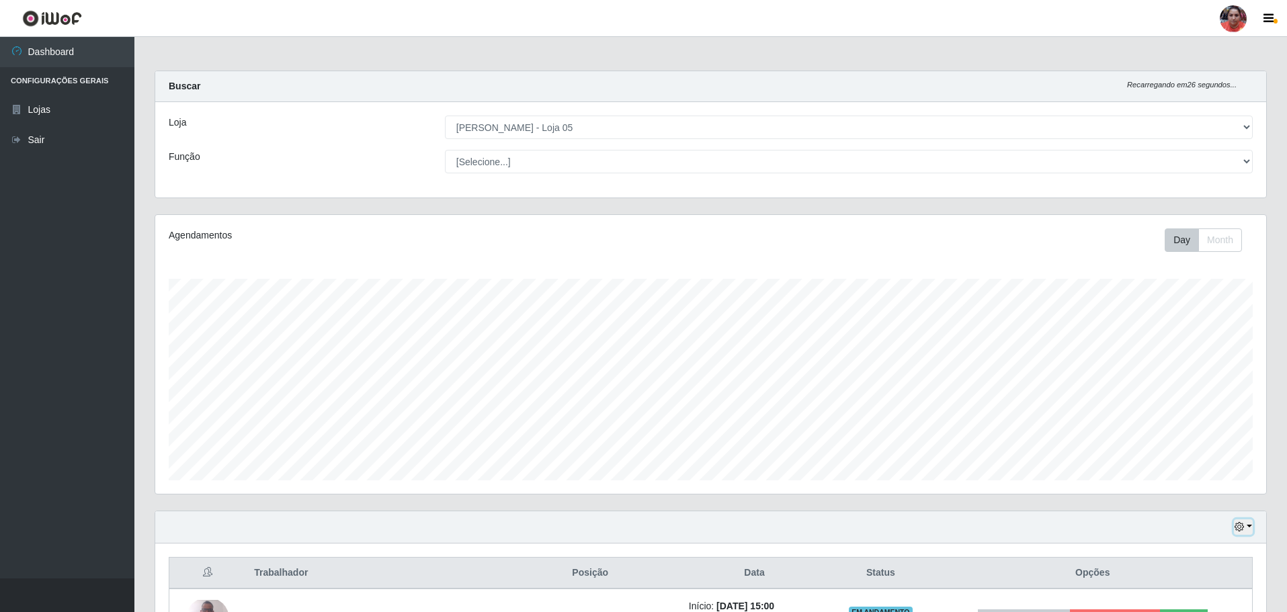
click at [639, 360] on button "button" at bounding box center [1243, 527] width 19 height 15
click at [639, 360] on button "3 dias" at bounding box center [1199, 449] width 106 height 28
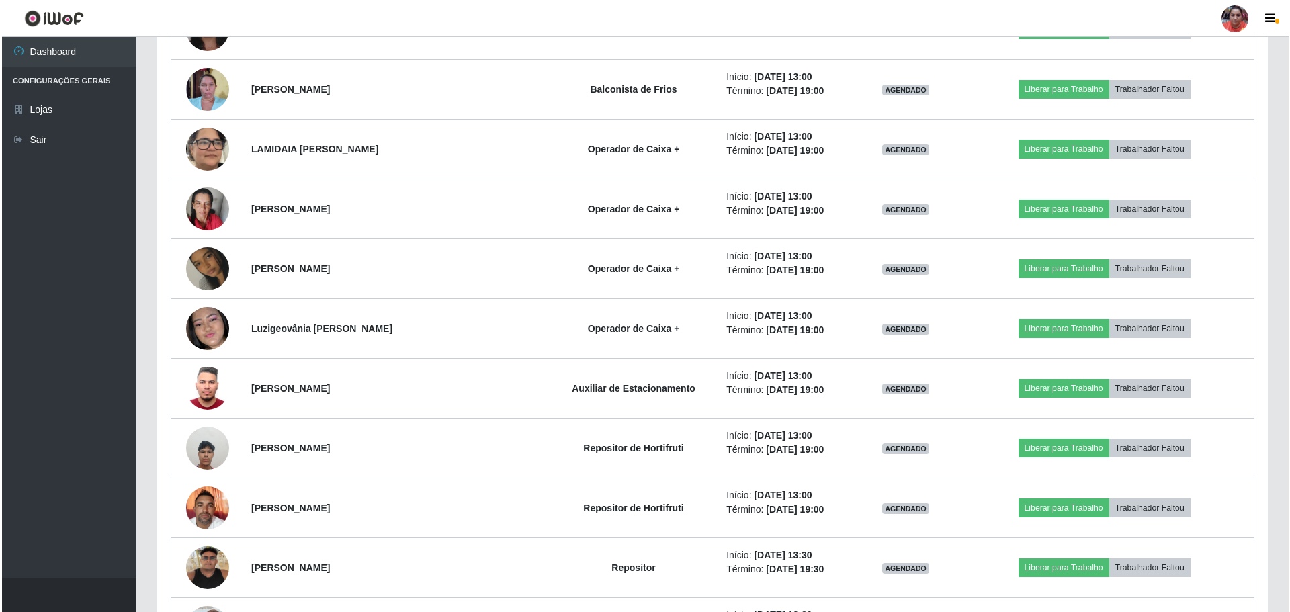
scroll to position [3709, 0]
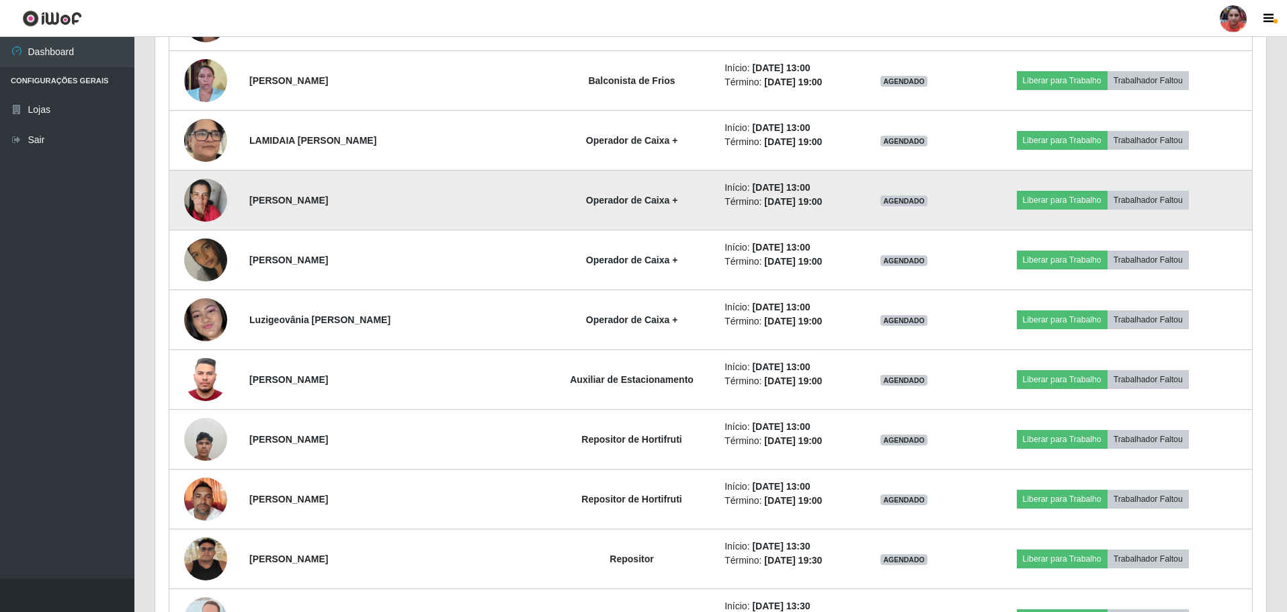
click at [205, 204] on img at bounding box center [205, 200] width 43 height 57
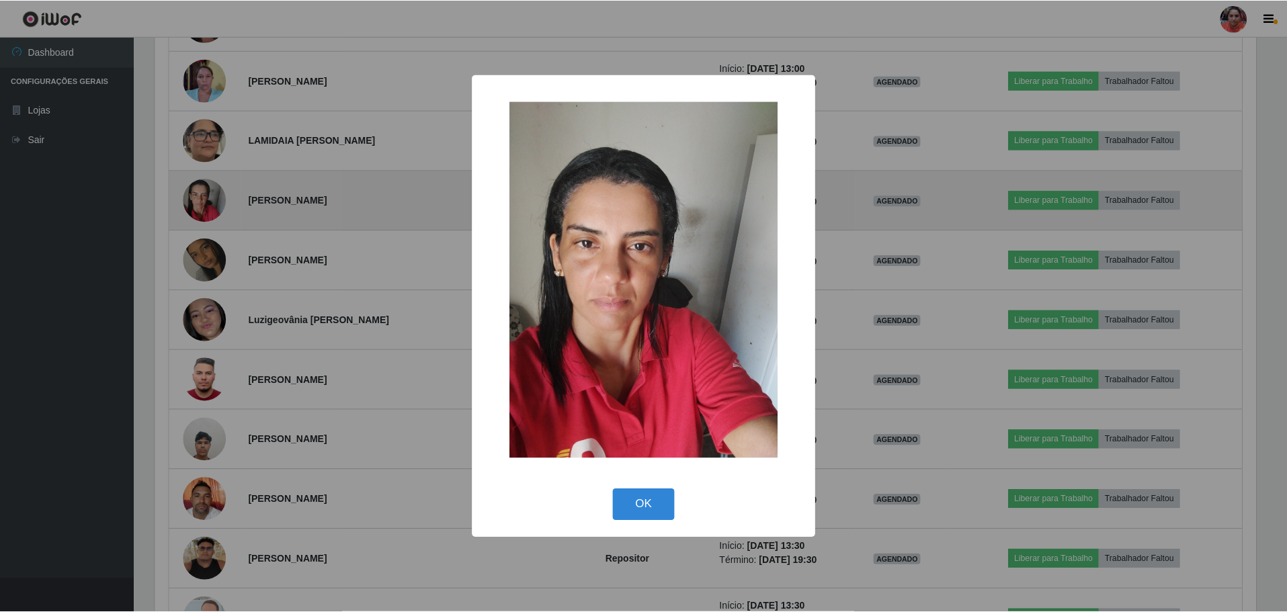
scroll to position [279, 1104]
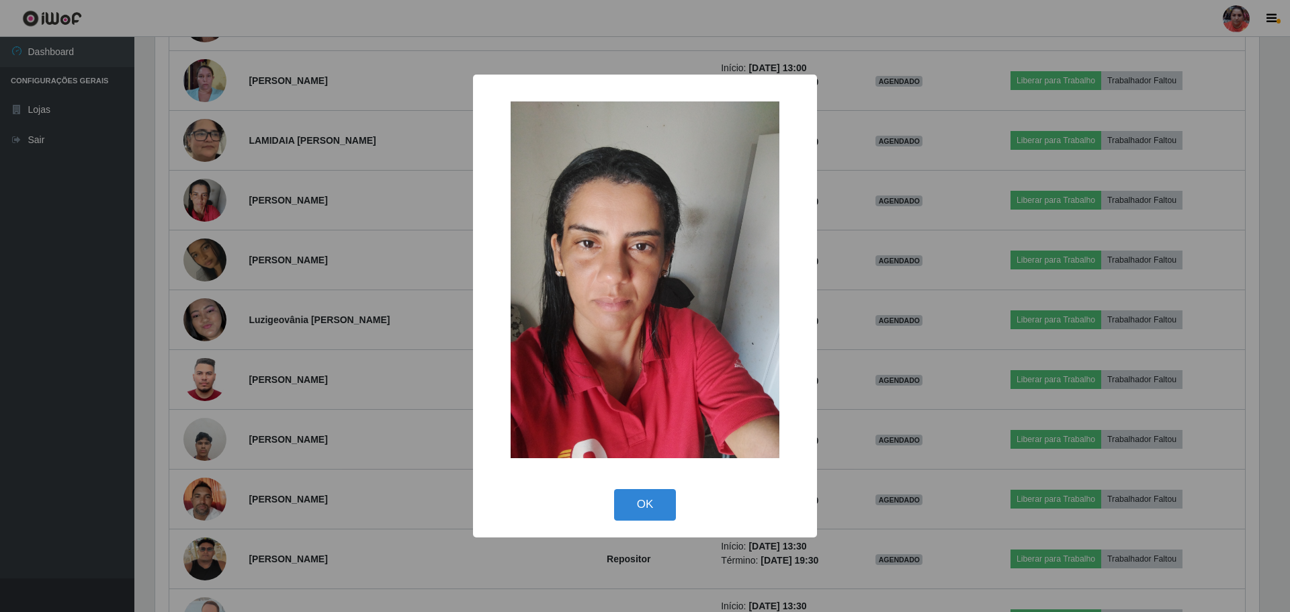
click at [205, 206] on div "× OK Cancel" at bounding box center [645, 306] width 1290 height 612
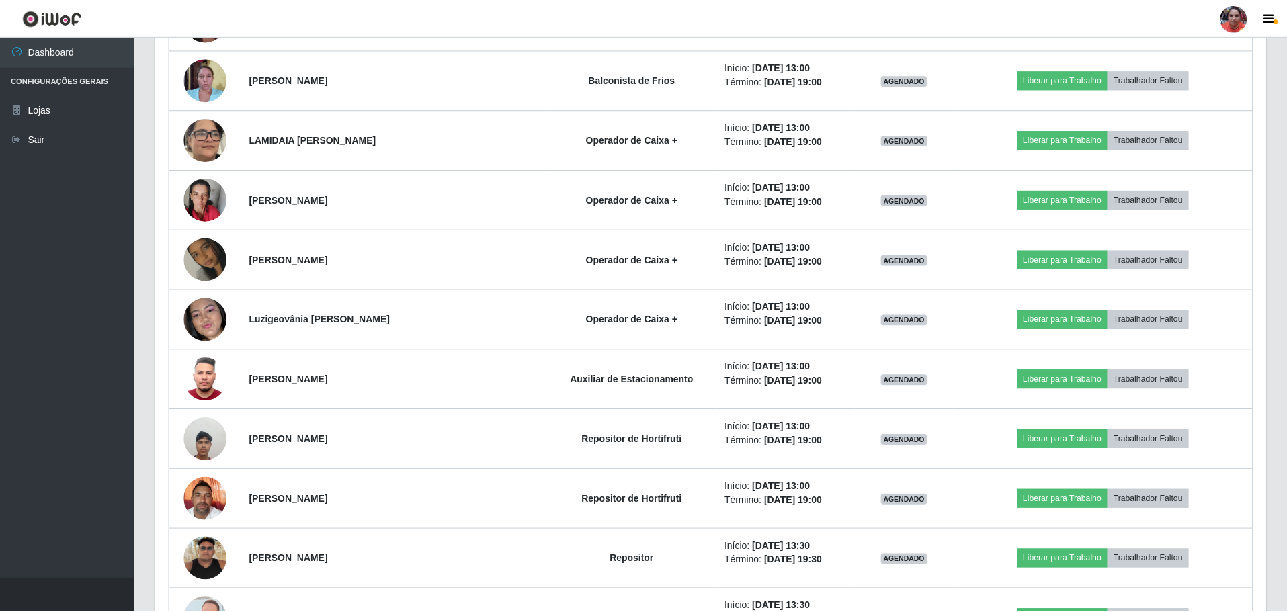
scroll to position [279, 1111]
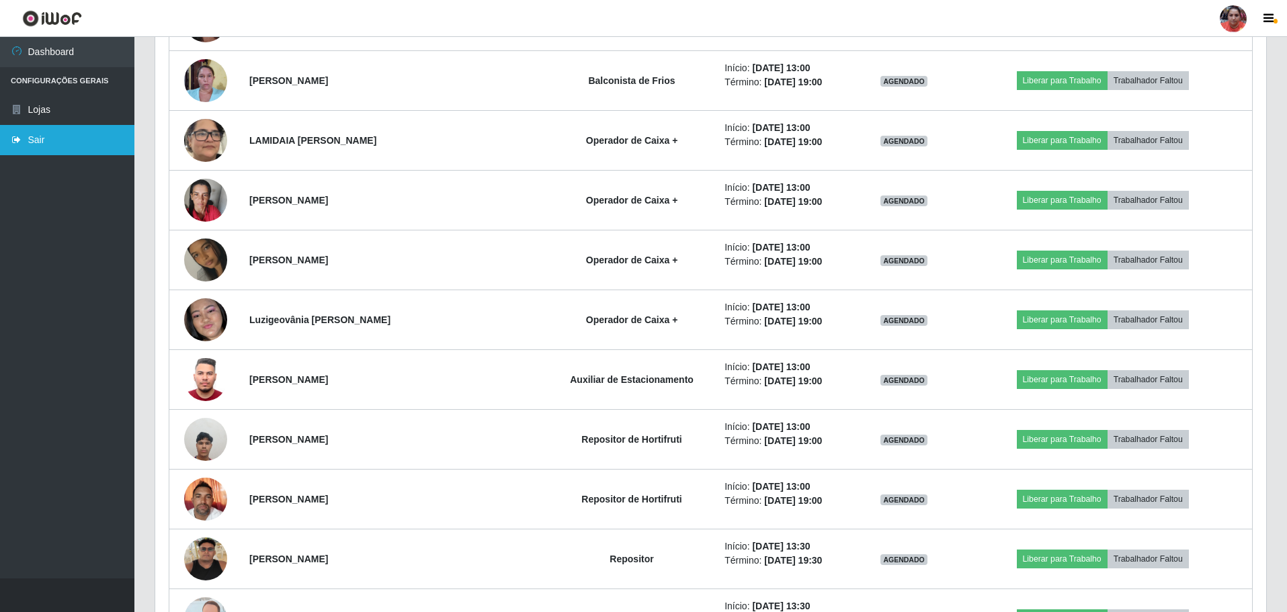
click at [38, 144] on link "Sair" at bounding box center [67, 140] width 134 height 30
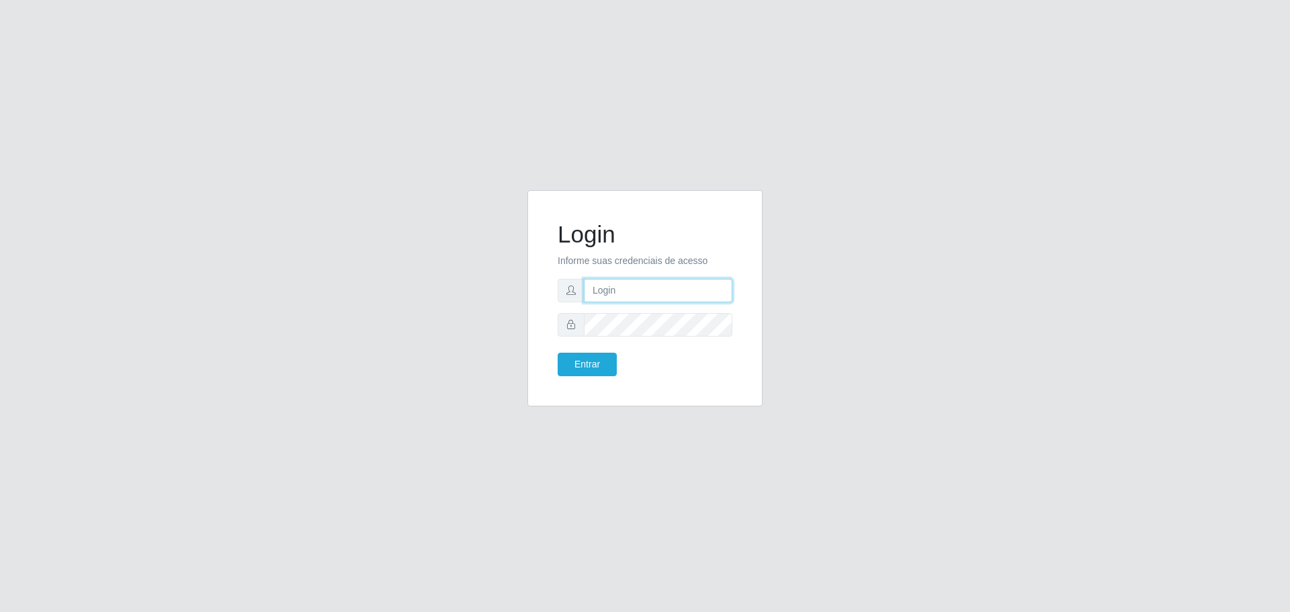
type input "[EMAIL_ADDRESS][DOMAIN_NAME]"
